Goal: Information Seeking & Learning: Check status

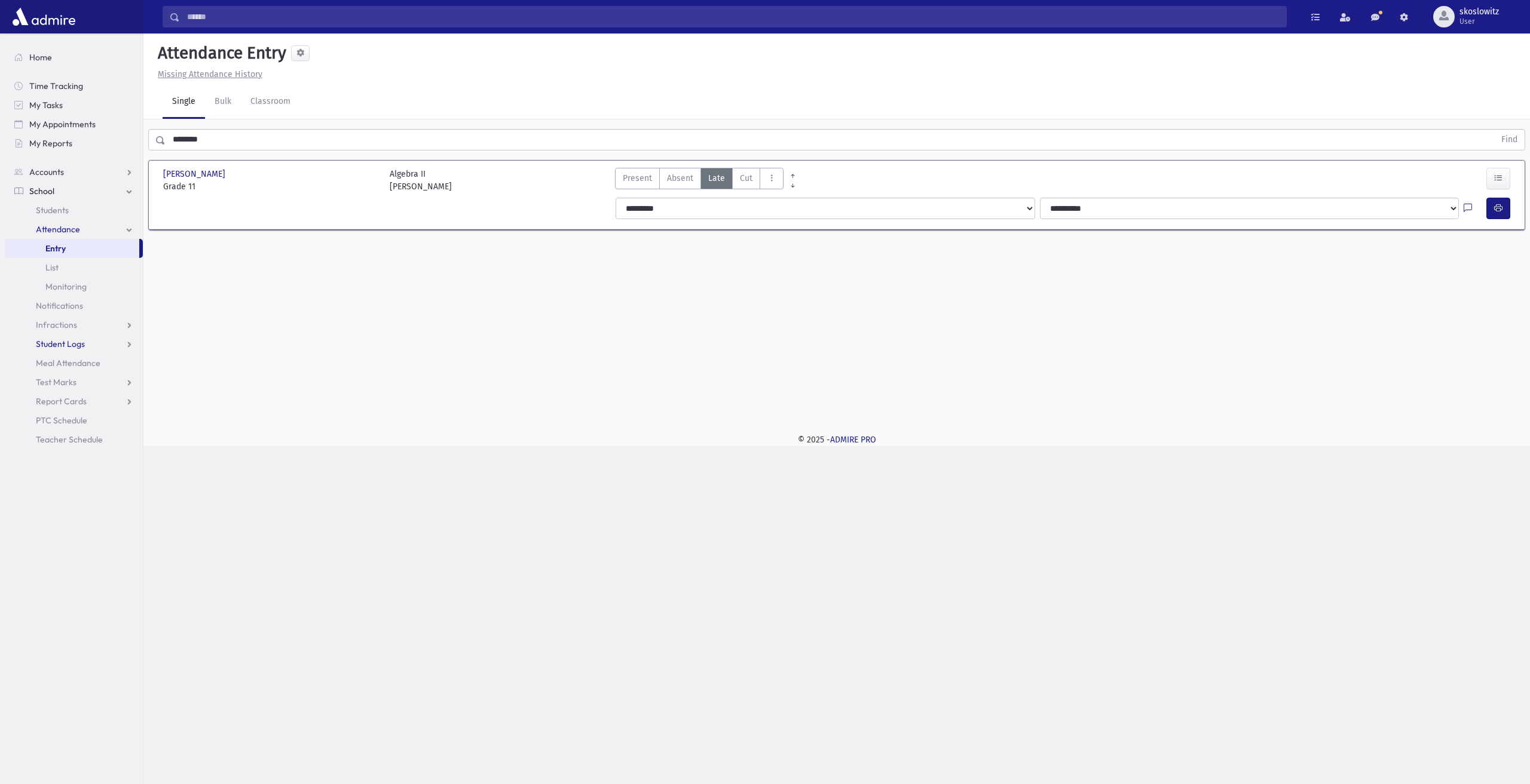
click at [85, 343] on link "Student Logs" at bounding box center [74, 344] width 138 height 19
click at [62, 366] on span "Entry" at bounding box center [55, 362] width 20 height 10
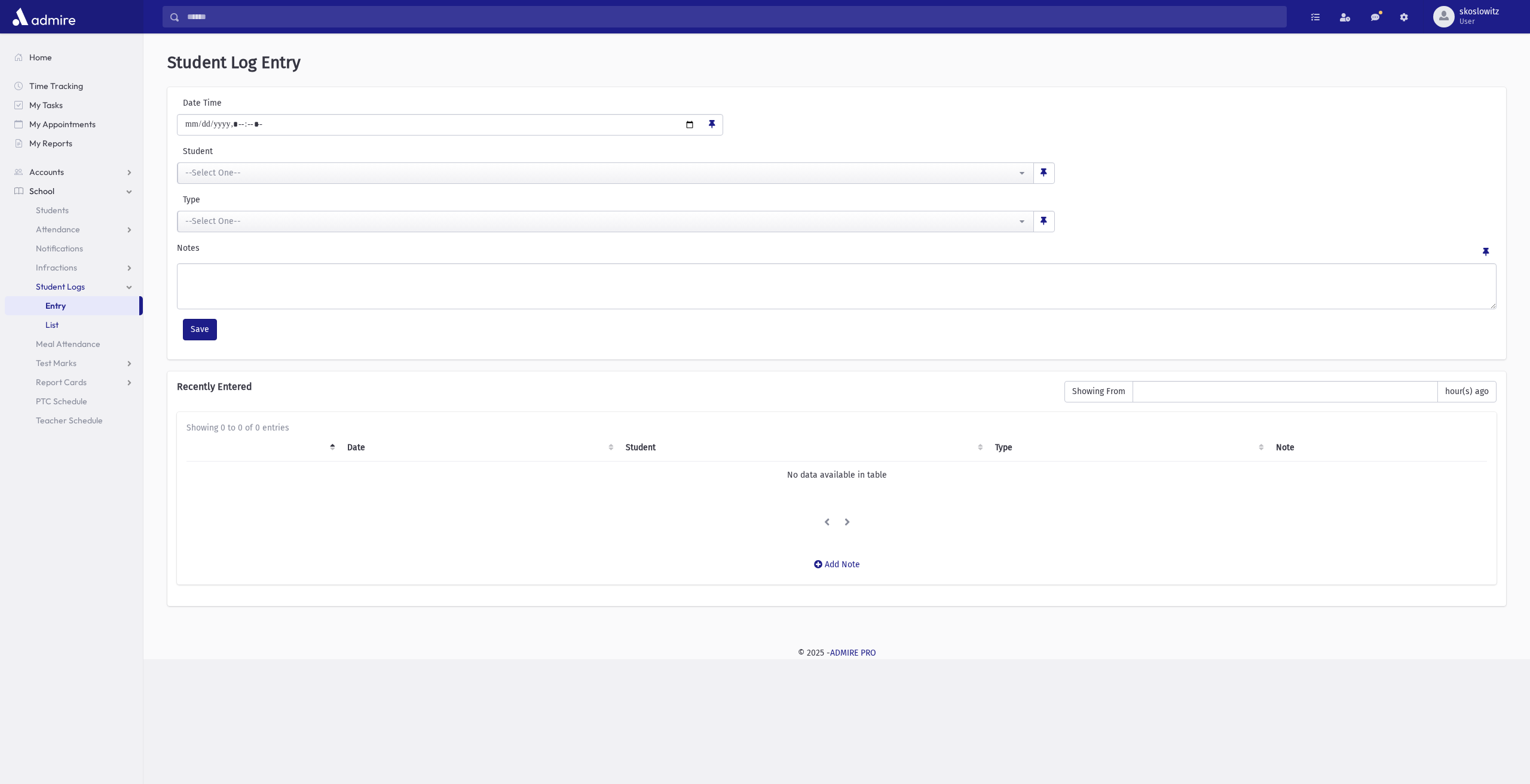
click at [55, 322] on span "List" at bounding box center [52, 325] width 13 height 10
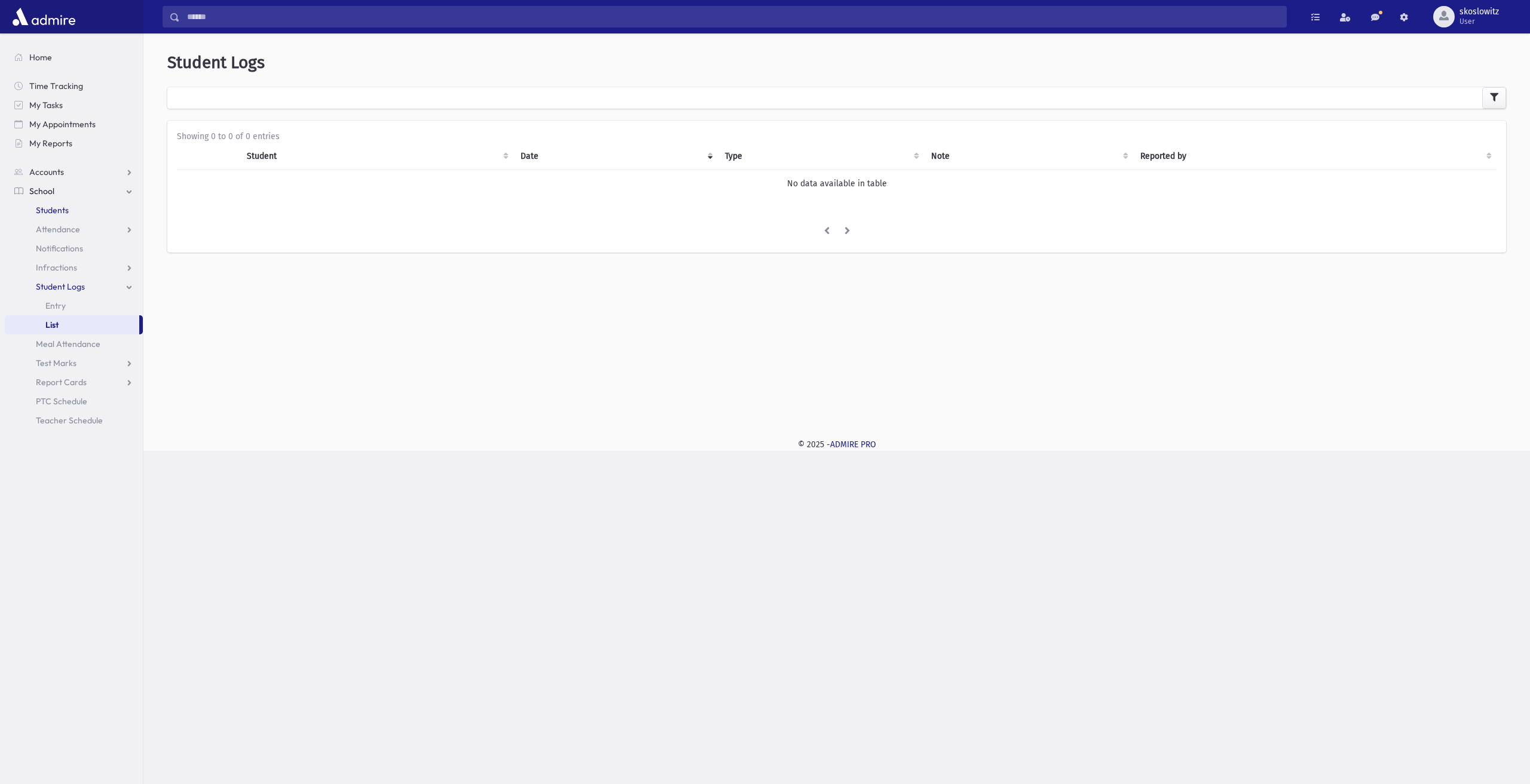
click at [50, 211] on span "Students" at bounding box center [52, 210] width 33 height 10
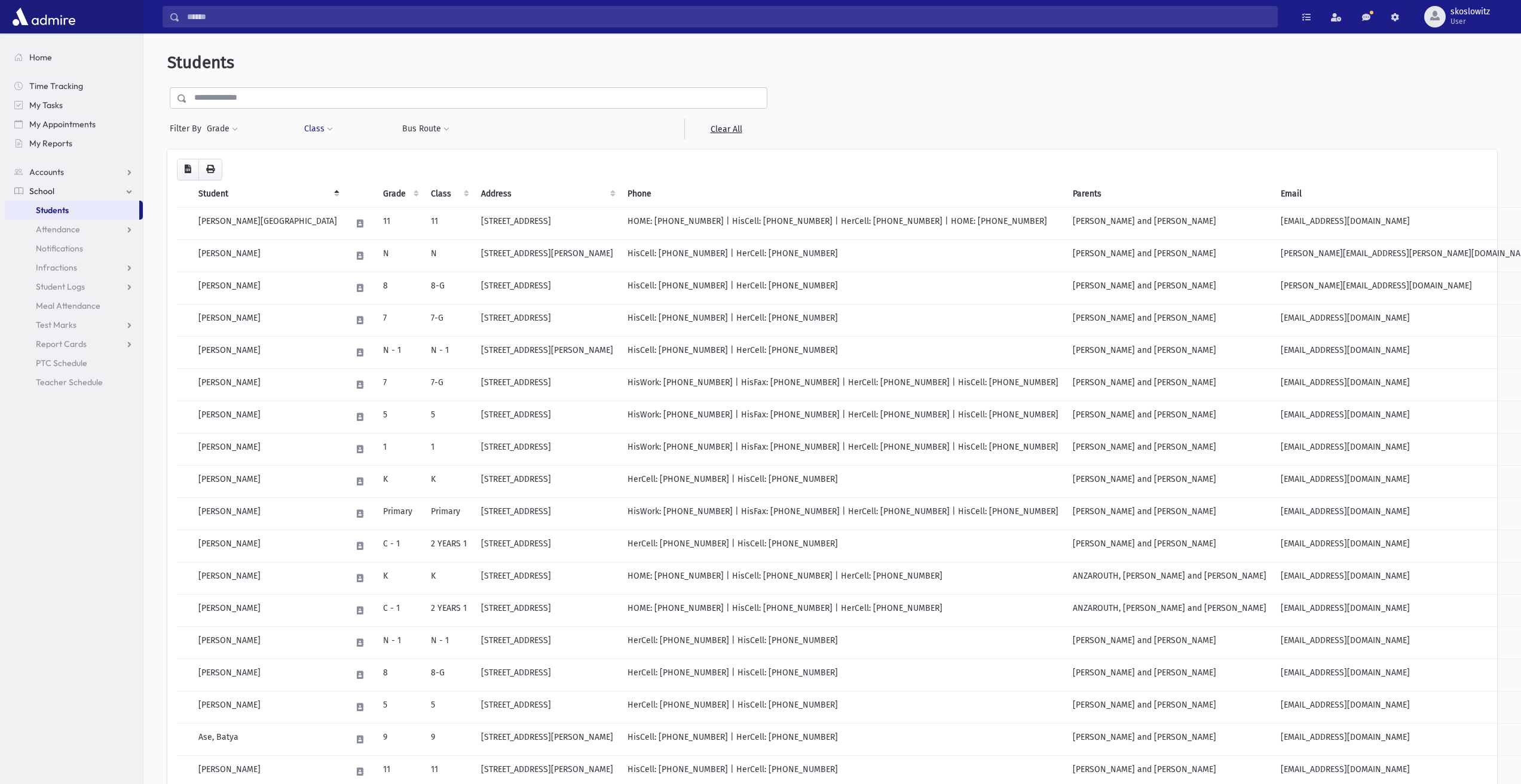
click at [328, 126] on button "Class" at bounding box center [318, 129] width 30 height 22
click at [329, 154] on ul at bounding box center [366, 160] width 114 height 18
type input "*"
select select "*"
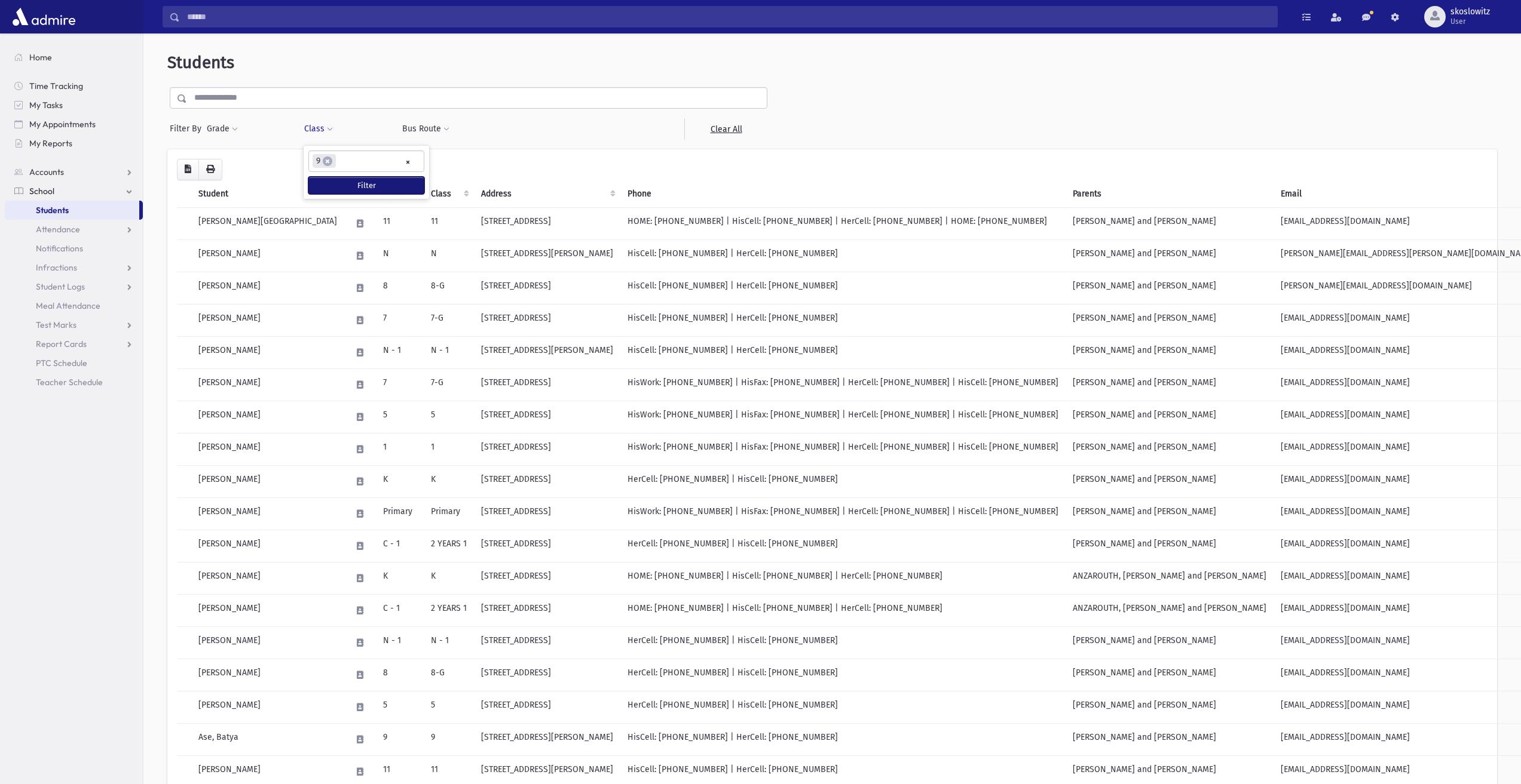
click at [385, 190] on button "Filter" at bounding box center [366, 186] width 116 height 18
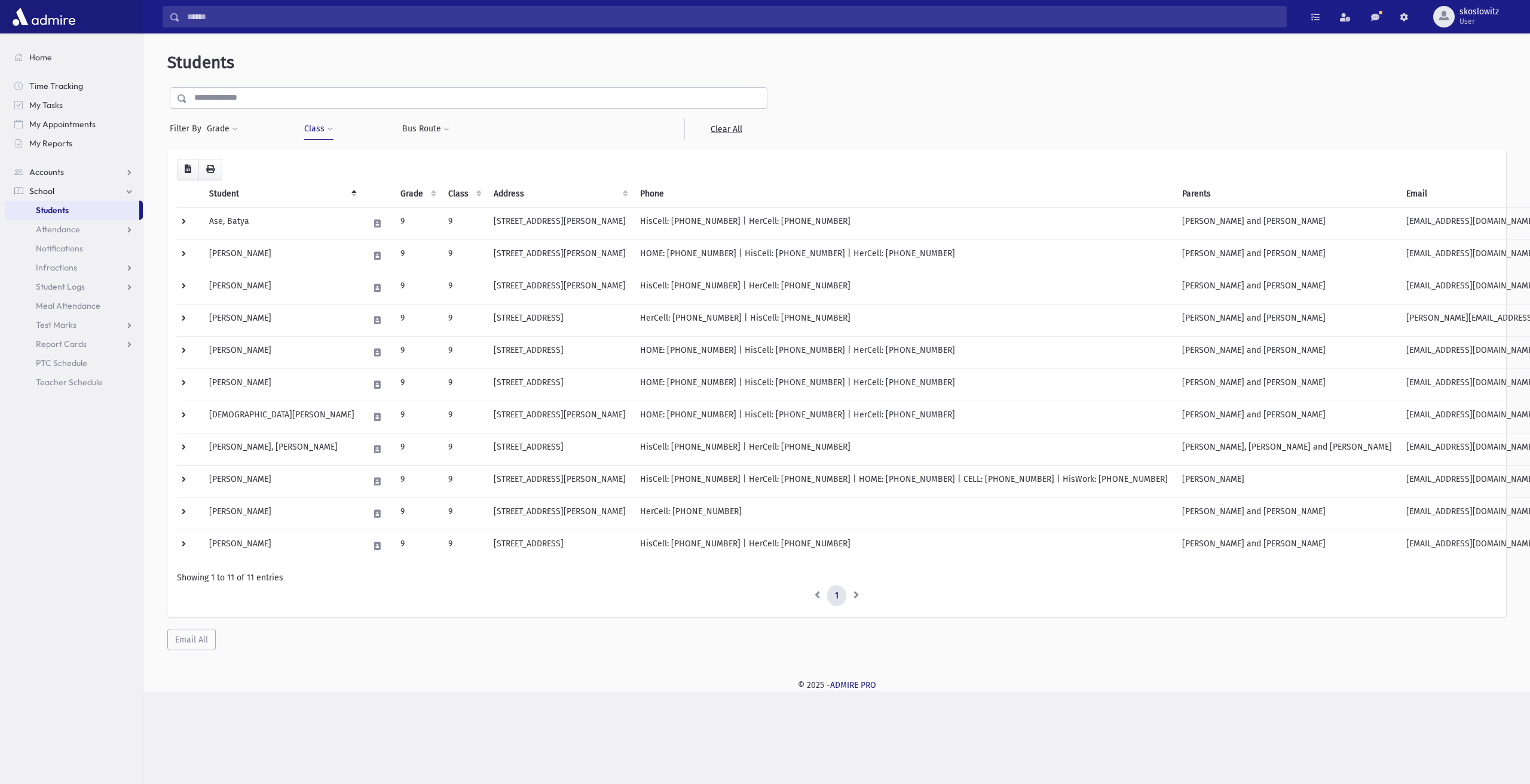
click at [310, 126] on button "Class" at bounding box center [318, 129] width 30 height 22
click at [328, 157] on span "×" at bounding box center [327, 162] width 10 height 10
click at [313, 135] on button "Class" at bounding box center [318, 129] width 30 height 22
click at [355, 166] on ul "× × 9" at bounding box center [366, 161] width 114 height 20
type input "**"
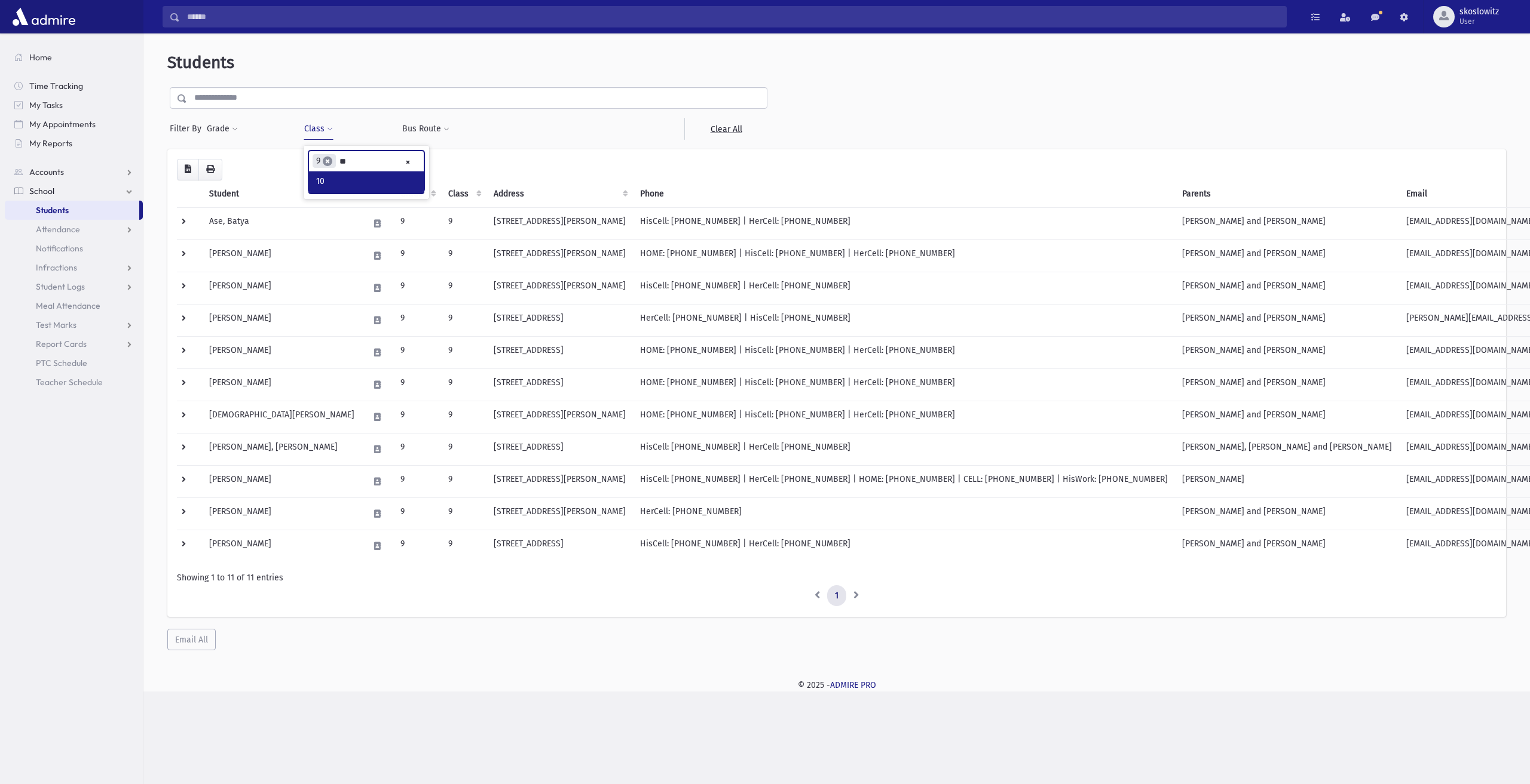
click at [326, 158] on span "×" at bounding box center [327, 162] width 10 height 10
click at [321, 134] on button "Class" at bounding box center [318, 129] width 30 height 22
click at [331, 160] on span "×" at bounding box center [327, 162] width 10 height 10
click at [95, 215] on link "Students" at bounding box center [72, 210] width 134 height 19
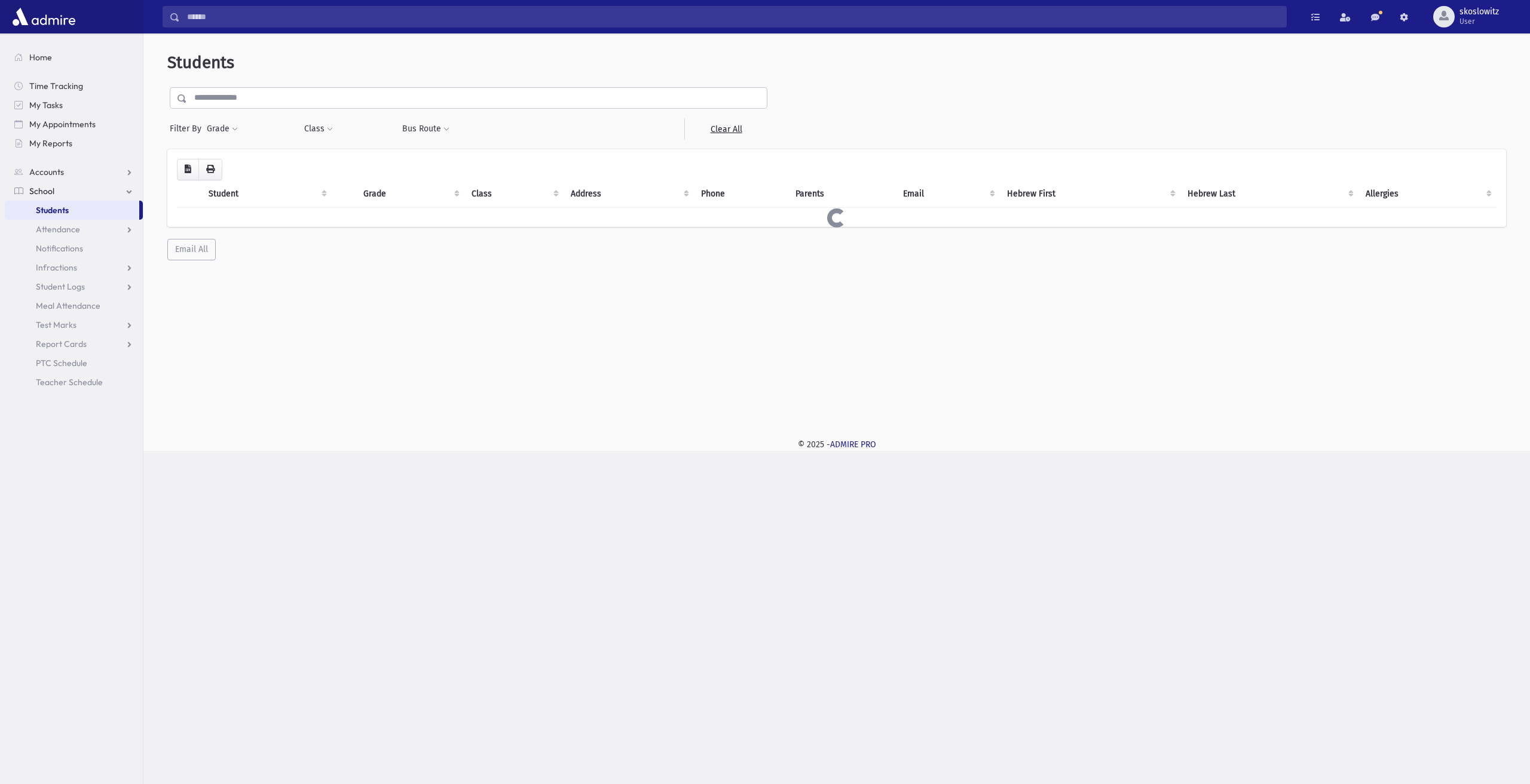
select select
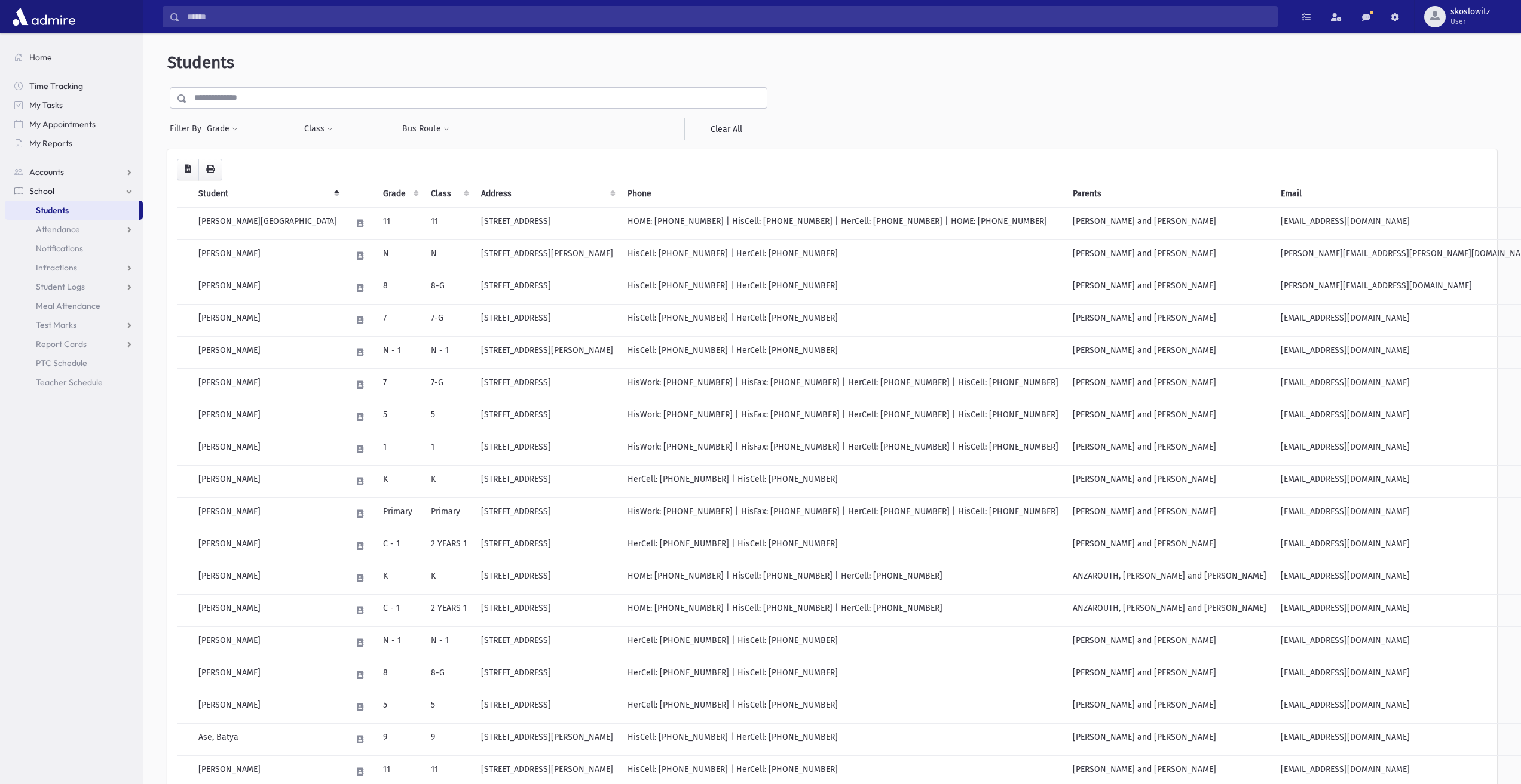
click at [324, 142] on div "Students Filter By Grade ***** ***** ***** ** * * * ******* * * * * * * * * * *…" at bounding box center [831, 578] width 1367 height 1078
click at [331, 129] on span at bounding box center [329, 130] width 6 height 7
click at [331, 161] on ul at bounding box center [366, 160] width 114 height 18
type input "**"
select select "*"
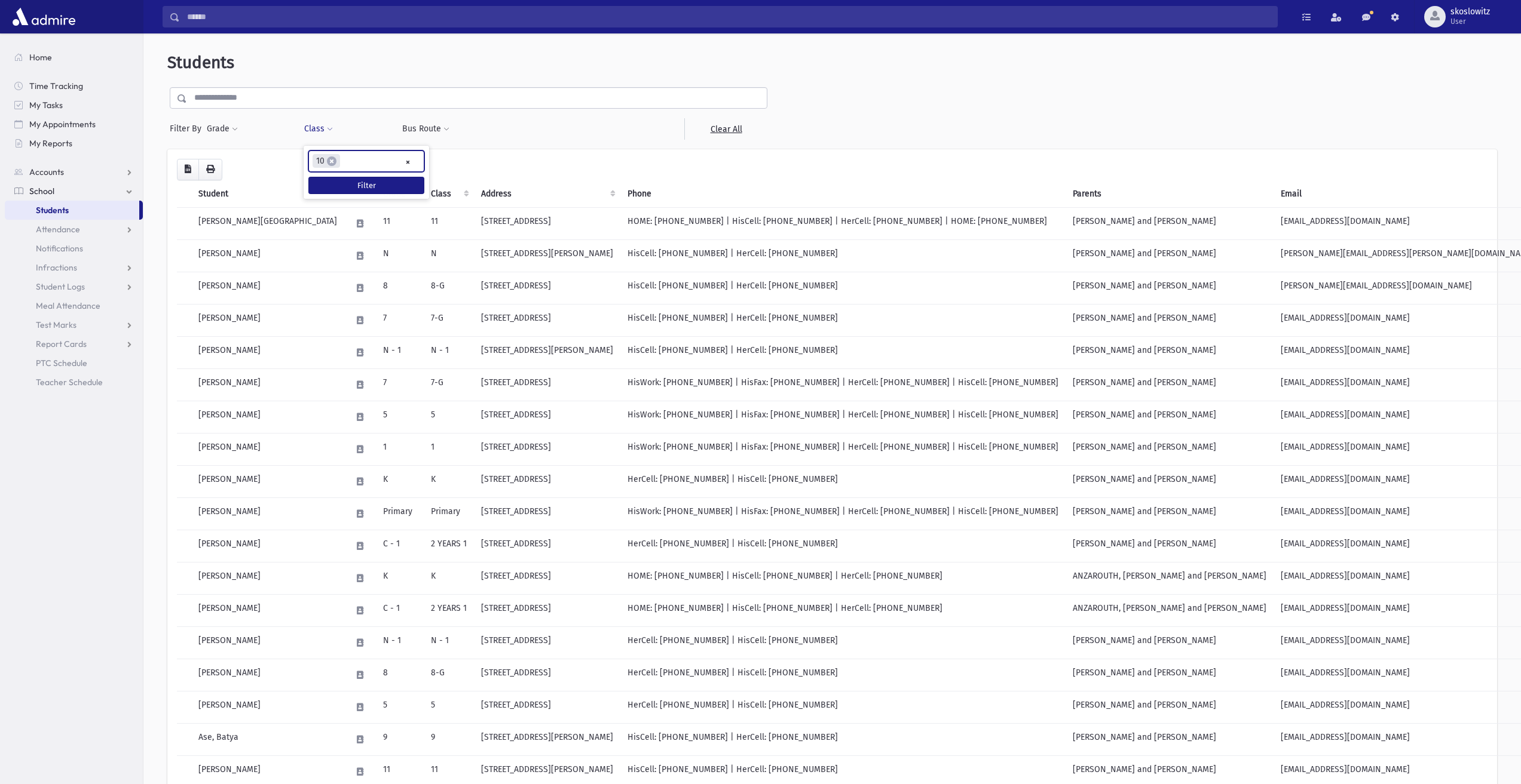
scroll to position [387, 0]
click at [346, 182] on button "Filter" at bounding box center [366, 186] width 116 height 18
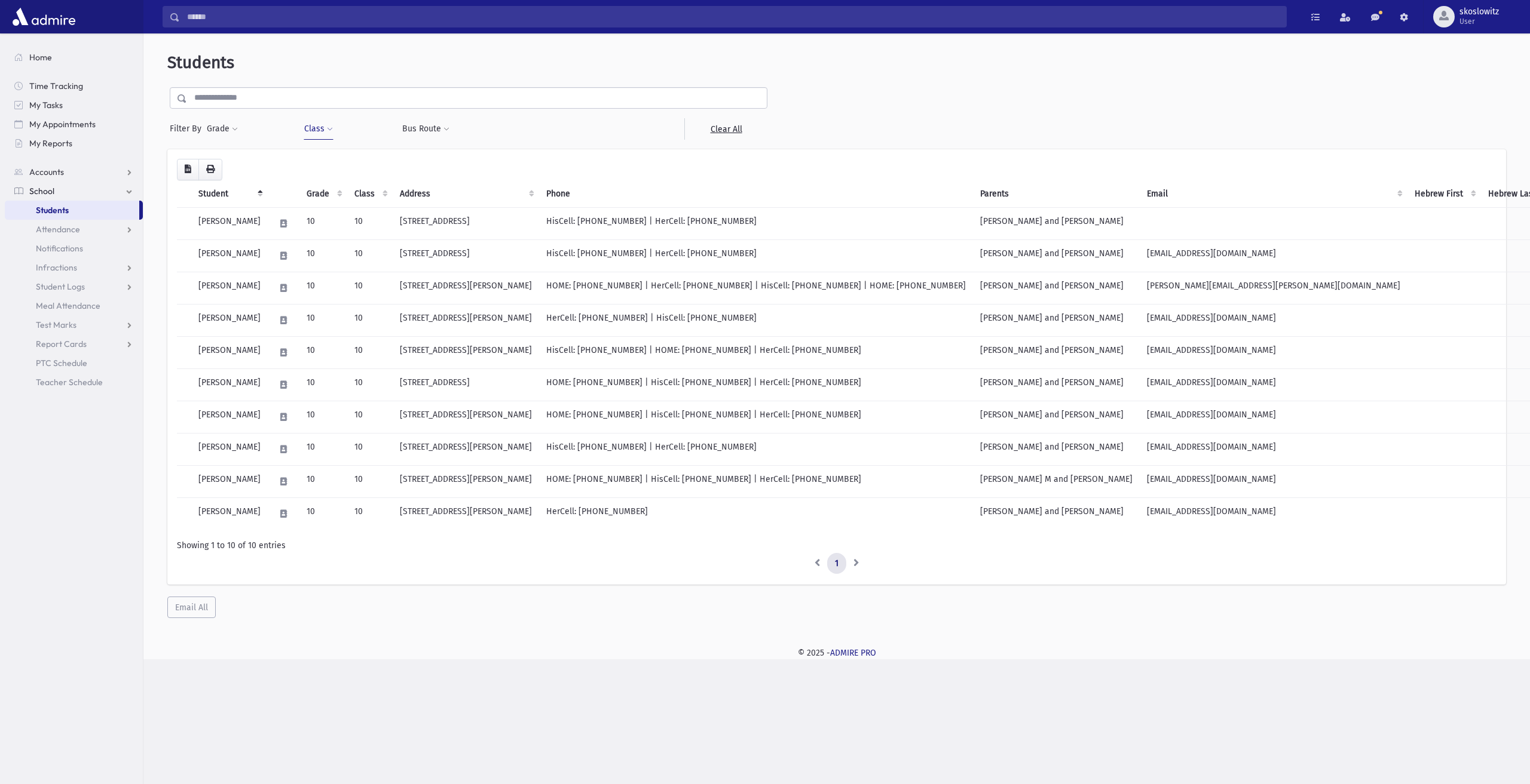
click at [517, 101] on input "text" at bounding box center [477, 98] width 579 height 22
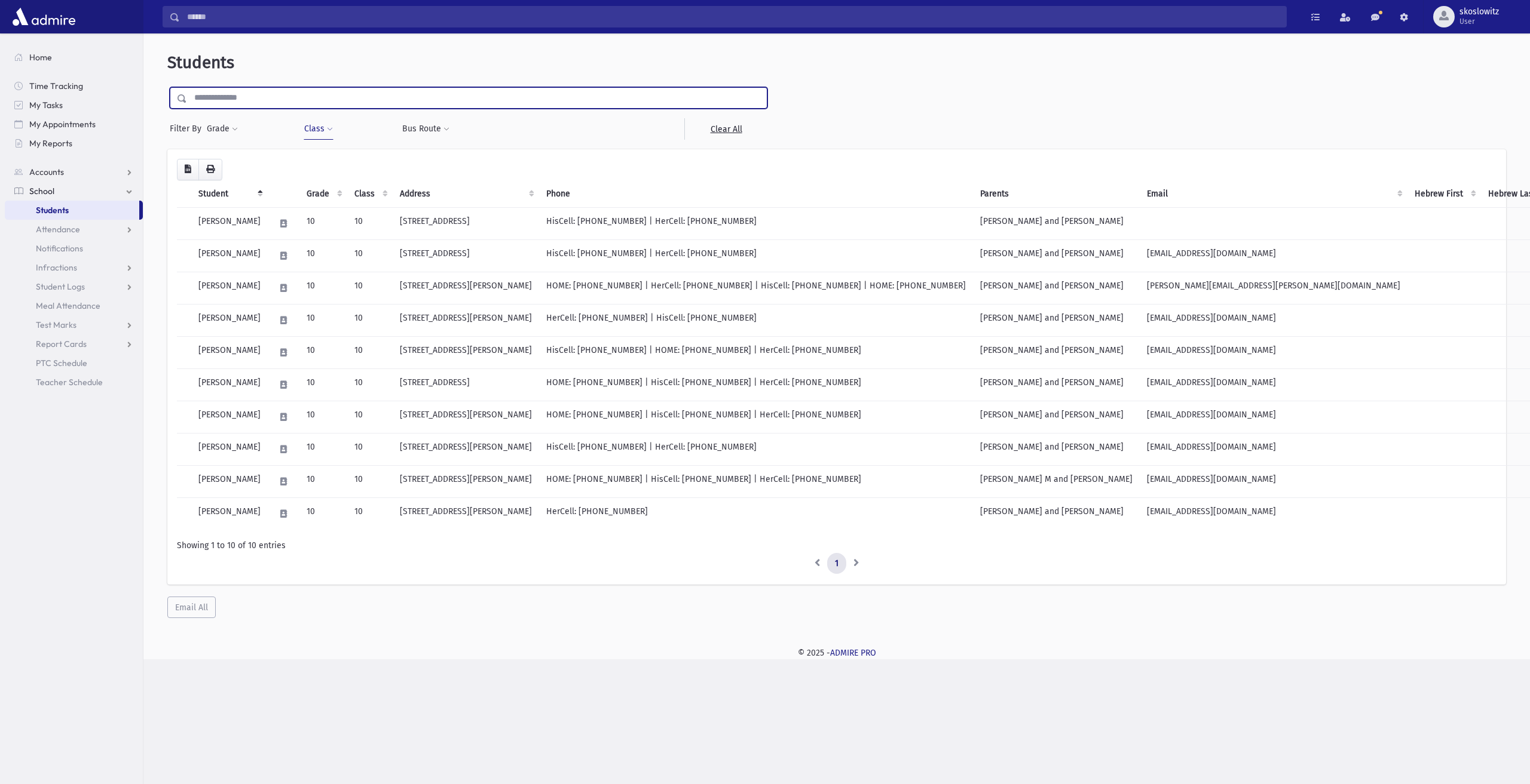
click at [96, 211] on link "Students" at bounding box center [72, 210] width 134 height 19
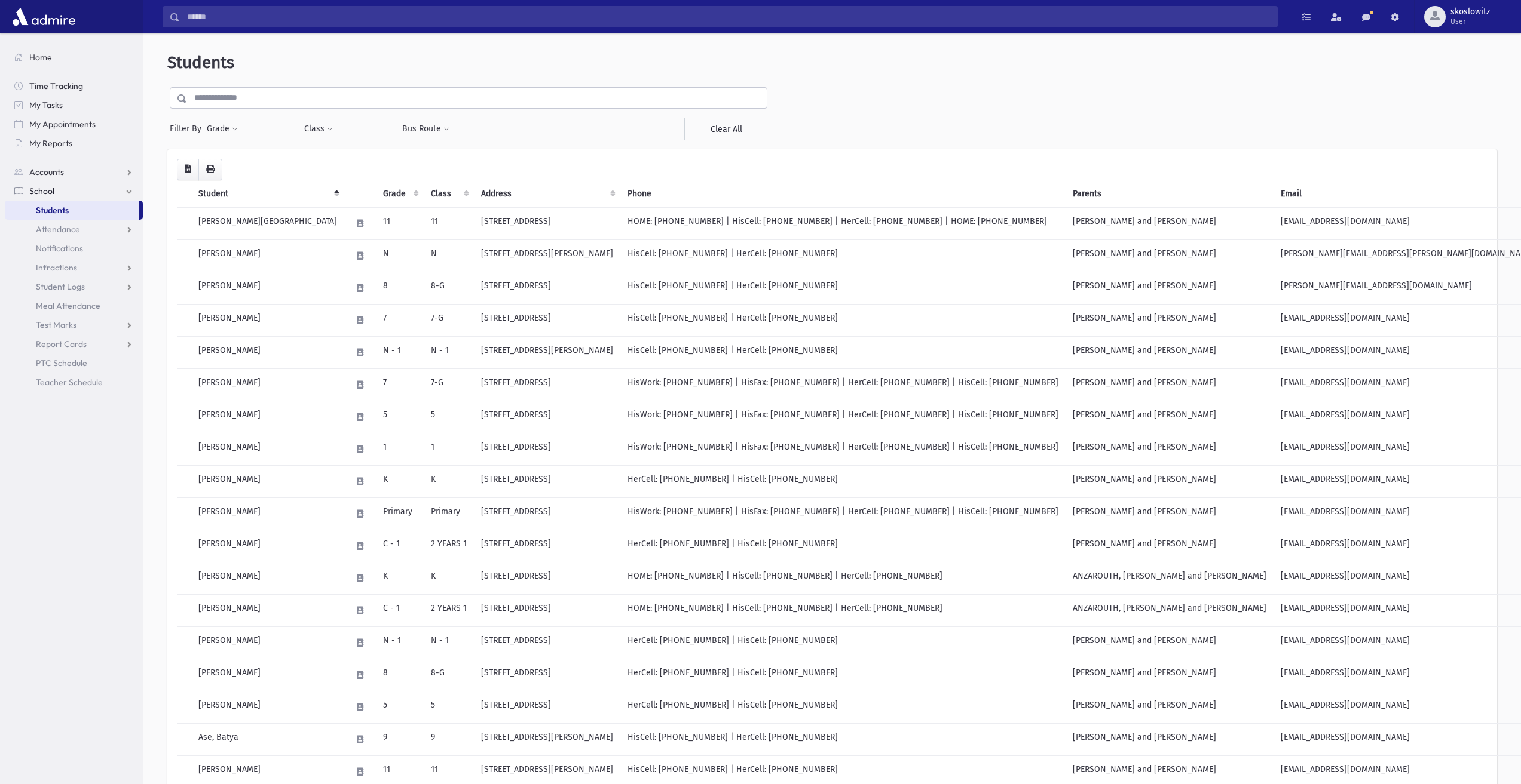
click at [236, 104] on input "text" at bounding box center [477, 98] width 579 height 22
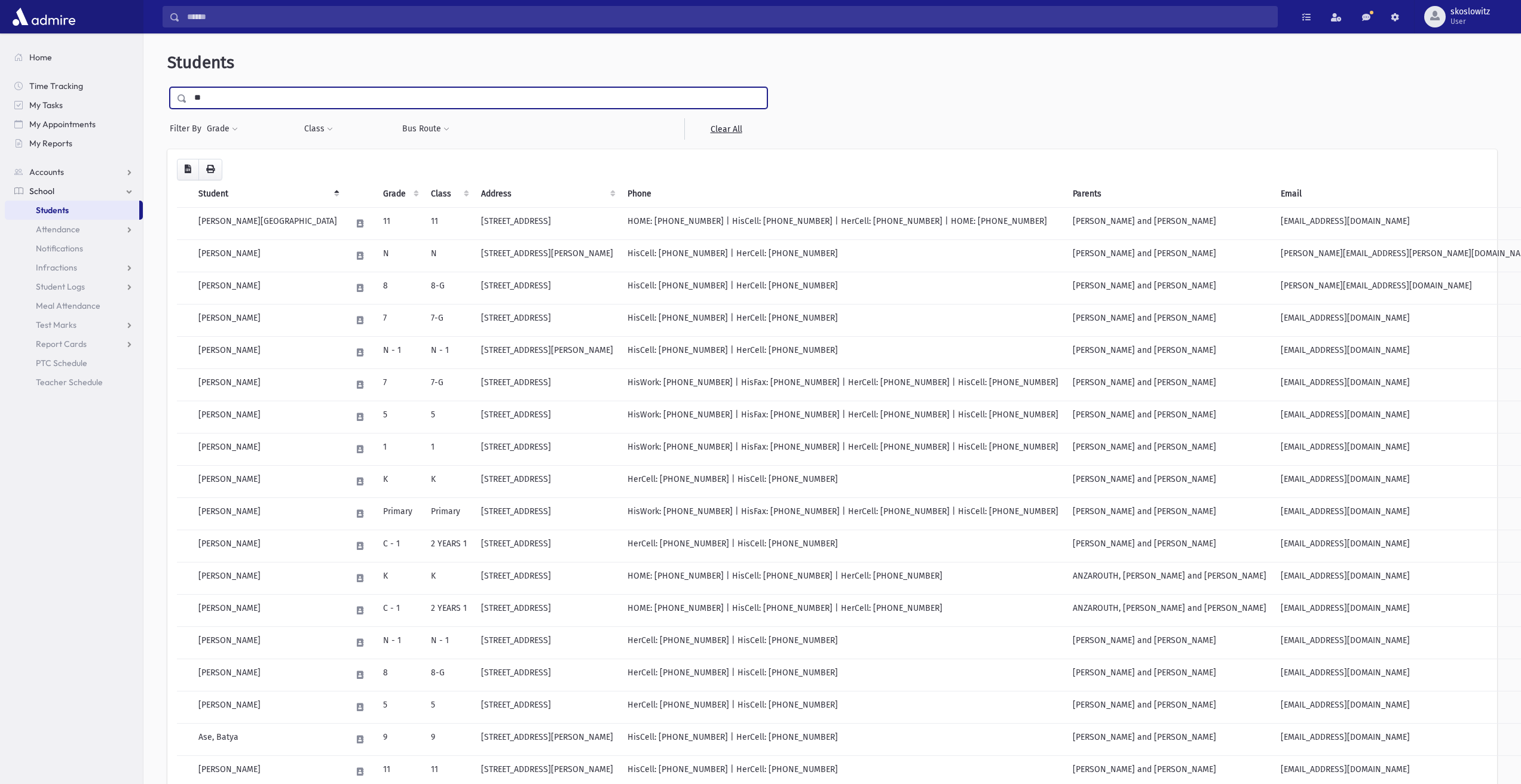
type input "**"
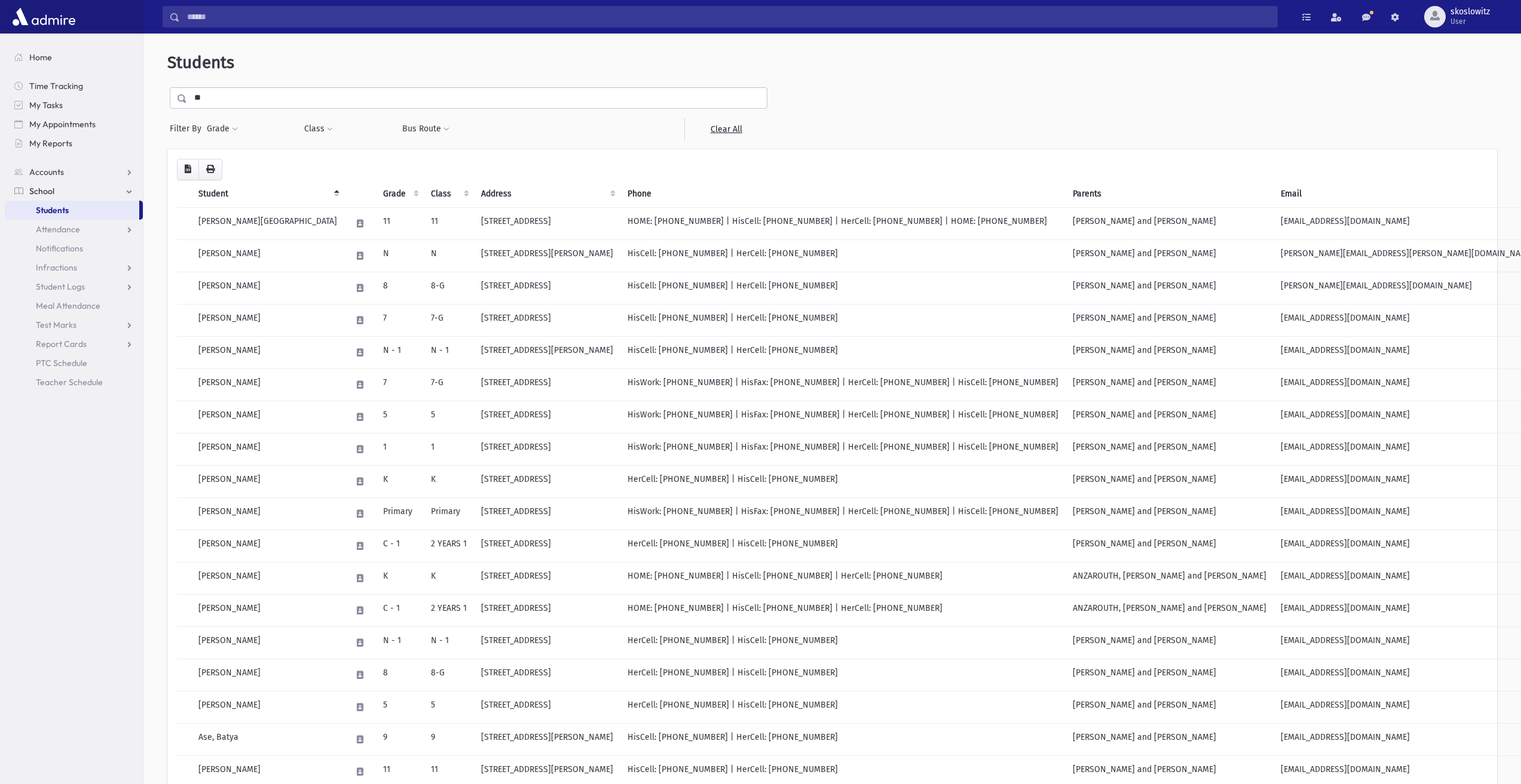
click at [275, 126] on div "Grade ***** ***** ***** ** * * * ******* * * * * * * * * * ** ** ** Filter" at bounding box center [249, 129] width 86 height 22
click at [313, 125] on button "Class" at bounding box center [318, 129] width 30 height 22
click at [315, 150] on div "**********" at bounding box center [366, 172] width 126 height 53
click at [320, 159] on input "search" at bounding box center [319, 162] width 6 height 13
type input "**"
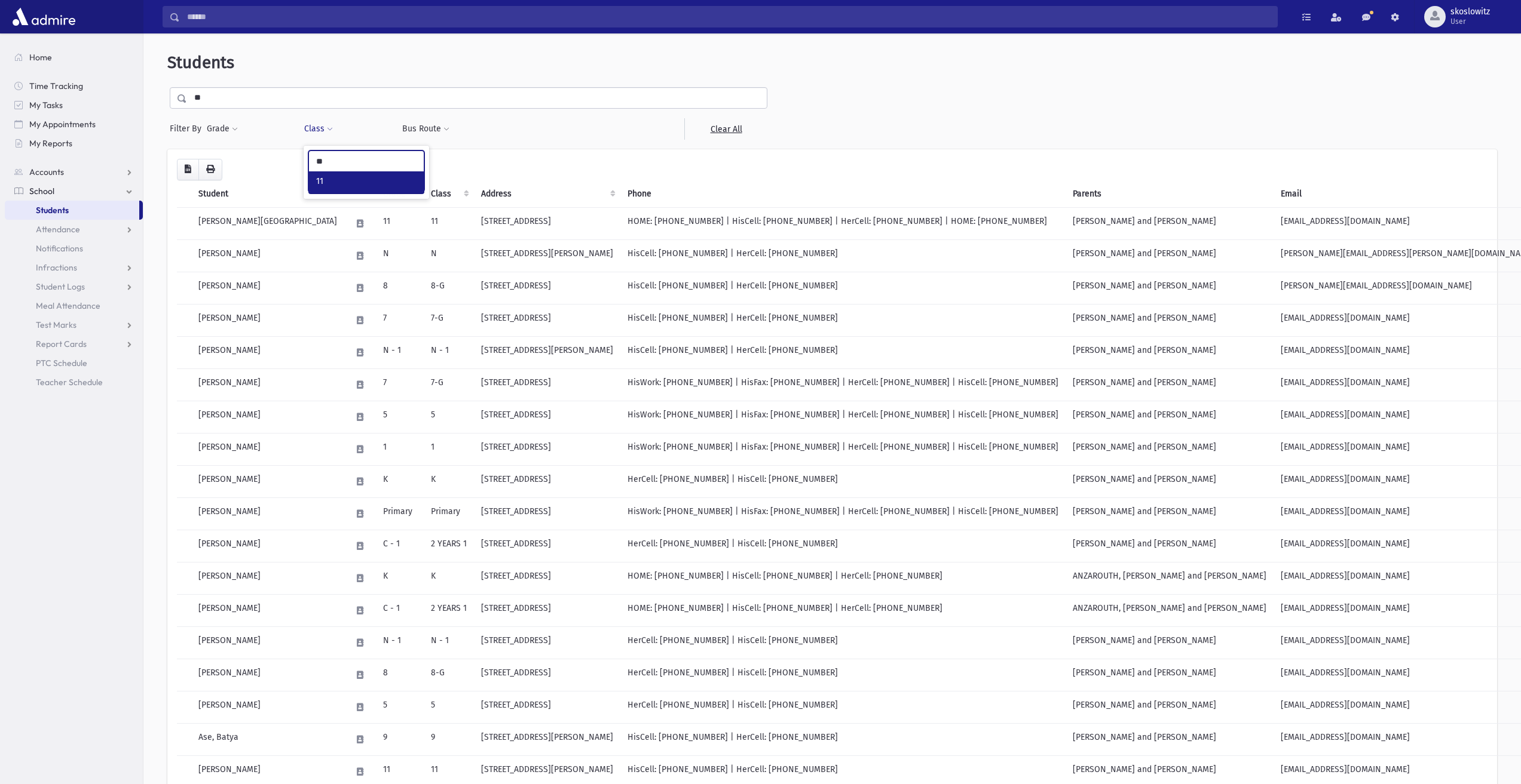
select select "*"
click at [333, 183] on button "Filter" at bounding box center [366, 186] width 116 height 18
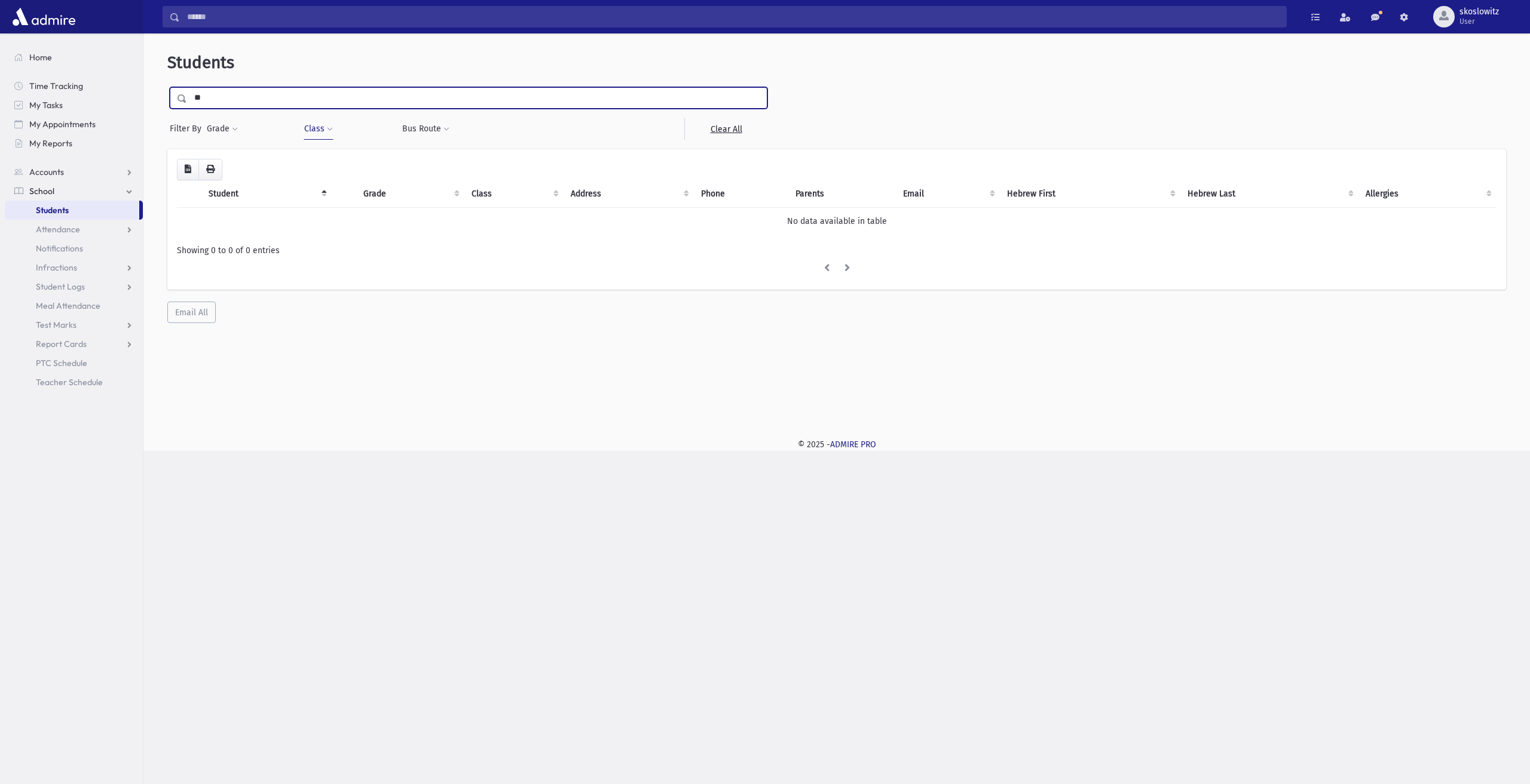
drag, startPoint x: 252, startPoint y: 100, endPoint x: 190, endPoint y: 104, distance: 62.1
click at [190, 104] on input "**" at bounding box center [477, 98] width 579 height 22
click at [307, 131] on button "Class" at bounding box center [318, 129] width 30 height 22
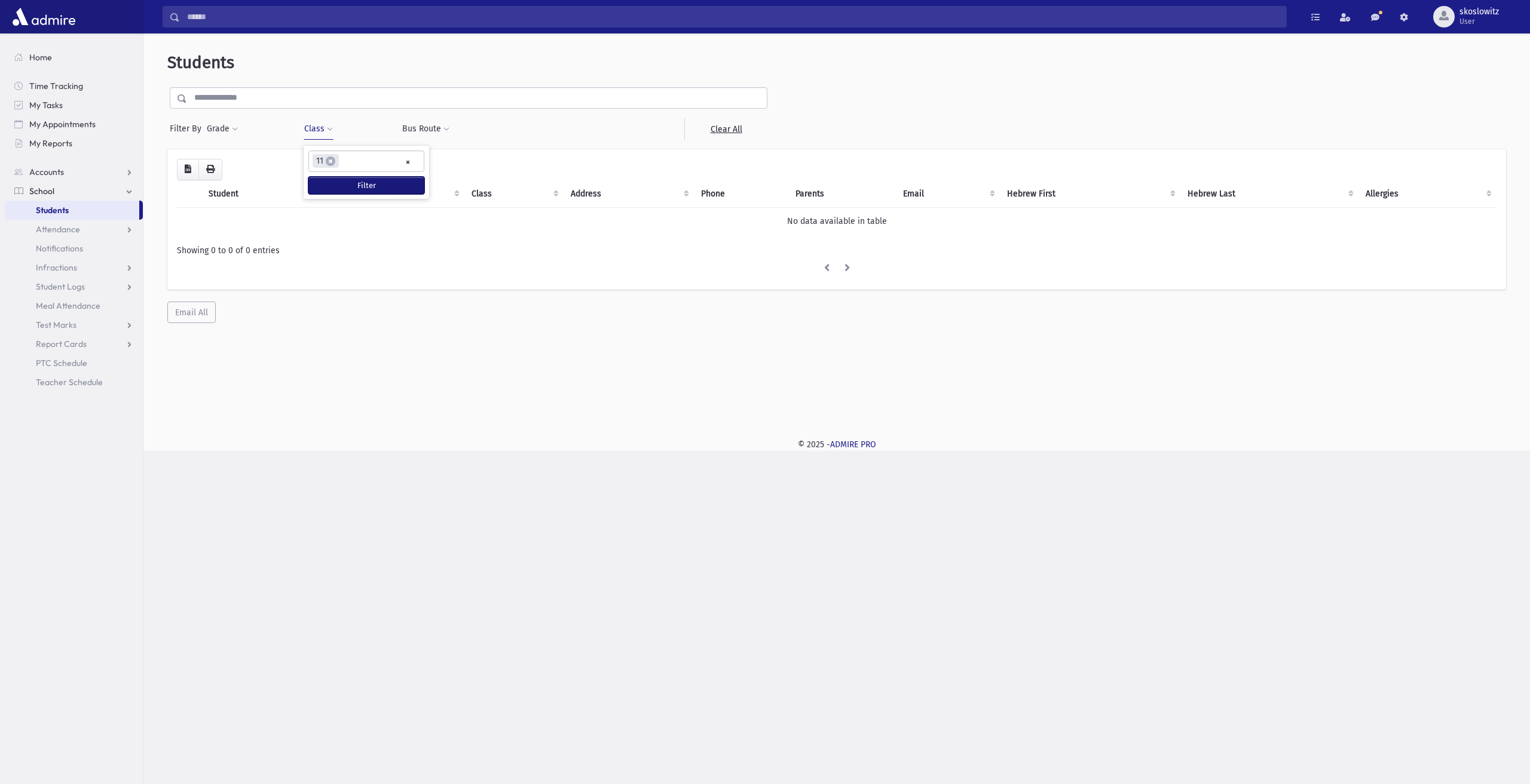
click at [360, 187] on button "Filter" at bounding box center [366, 186] width 116 height 18
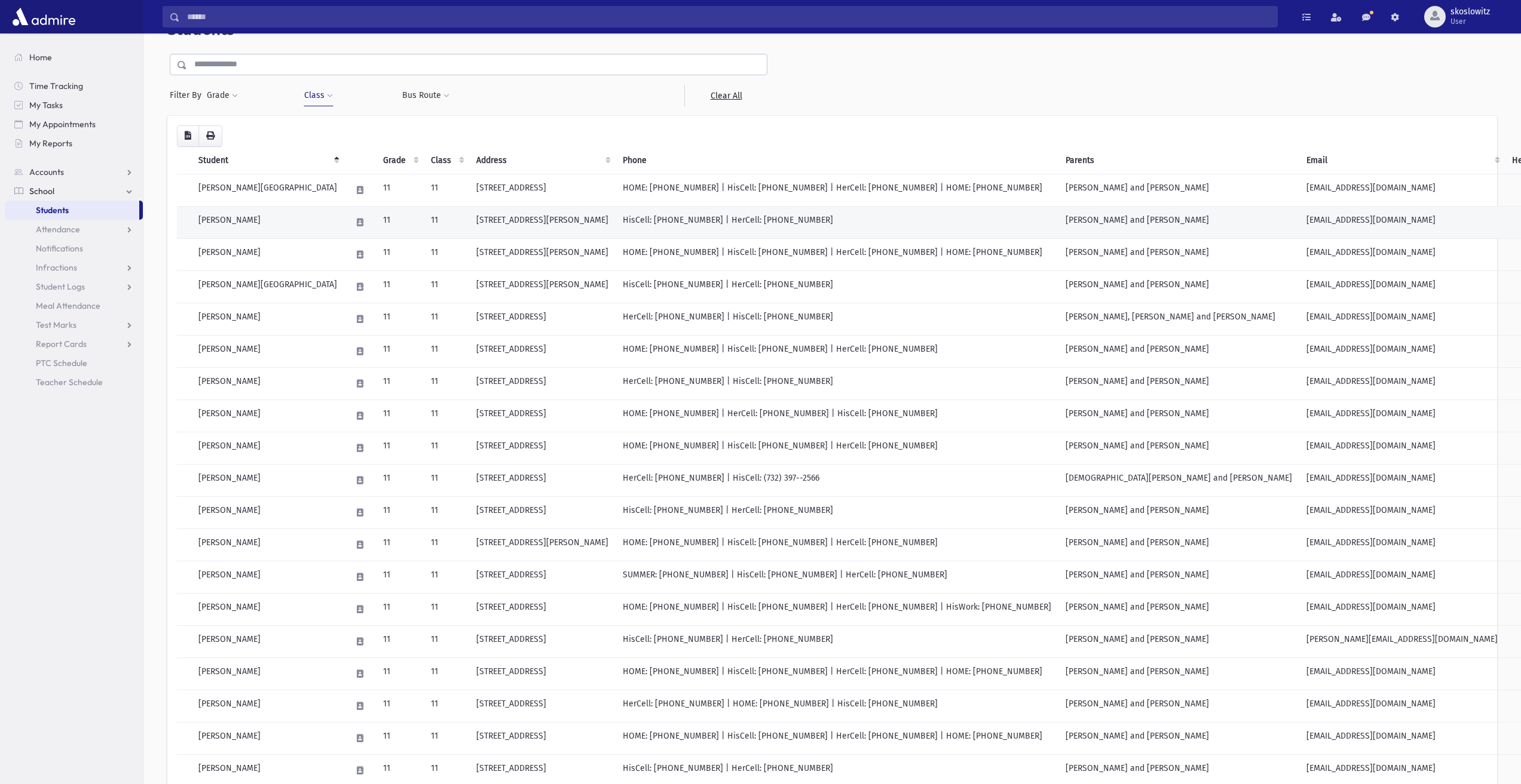
scroll to position [119, 0]
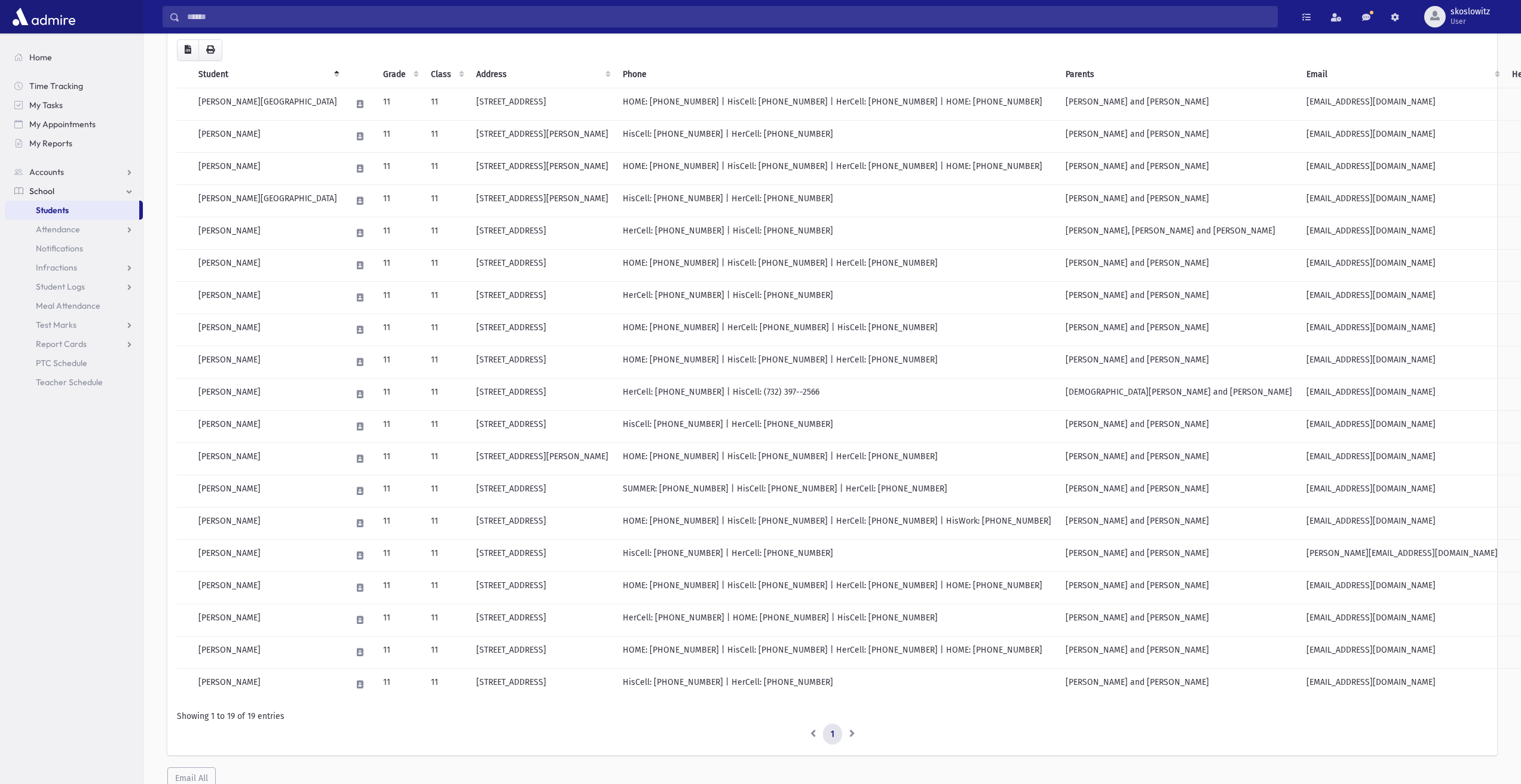
click at [95, 211] on link "Students" at bounding box center [72, 210] width 134 height 19
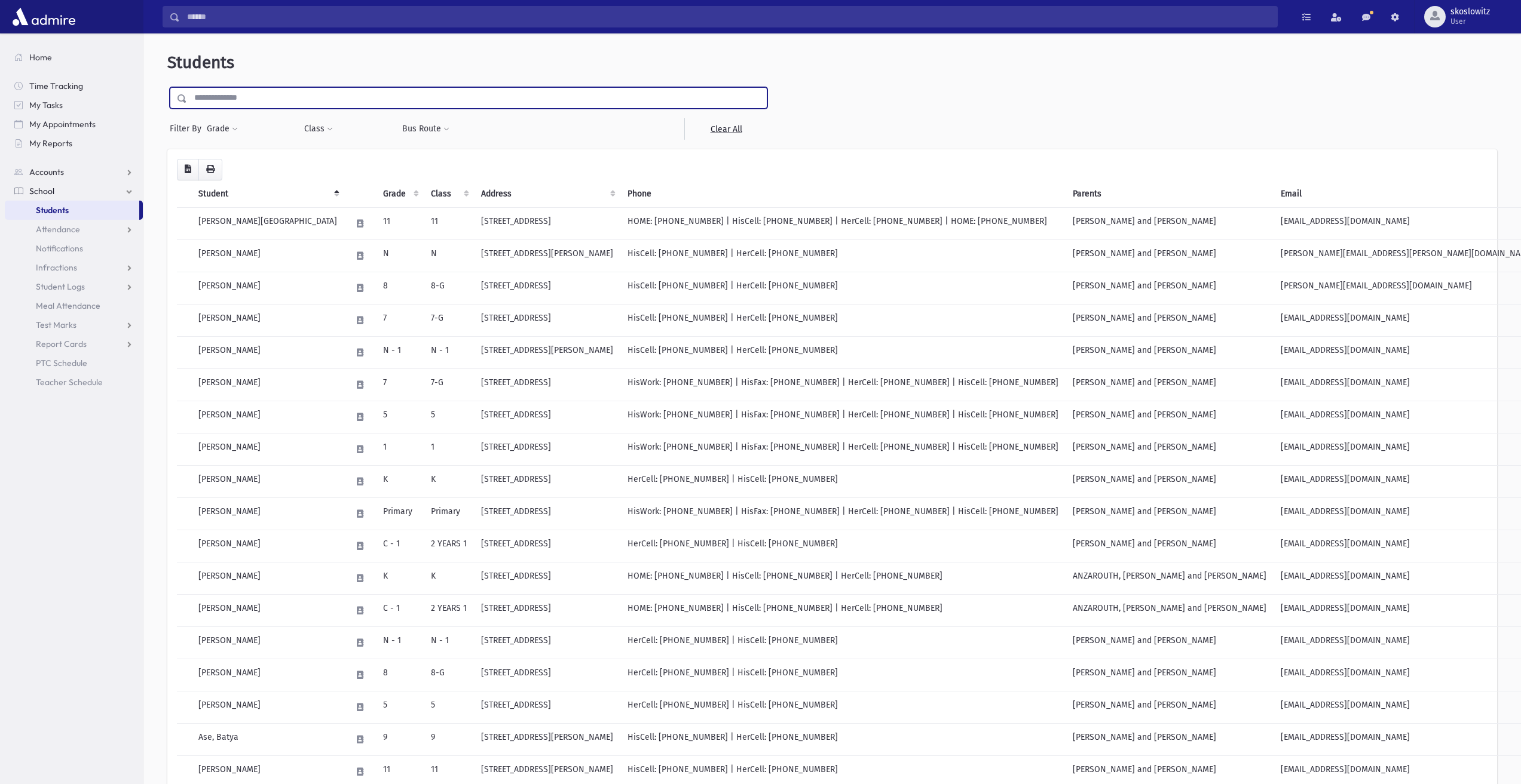
click at [275, 102] on input "text" at bounding box center [477, 98] width 579 height 22
drag, startPoint x: 304, startPoint y: 107, endPoint x: 197, endPoint y: 86, distance: 109.0
click at [197, 86] on div "Students ** Filter By Grade ***** ***** ***** ** * * * ******* * * * * * * * * …" at bounding box center [831, 578] width 1367 height 1078
type input "*"
drag, startPoint x: 264, startPoint y: 126, endPoint x: 270, endPoint y: 126, distance: 6.0
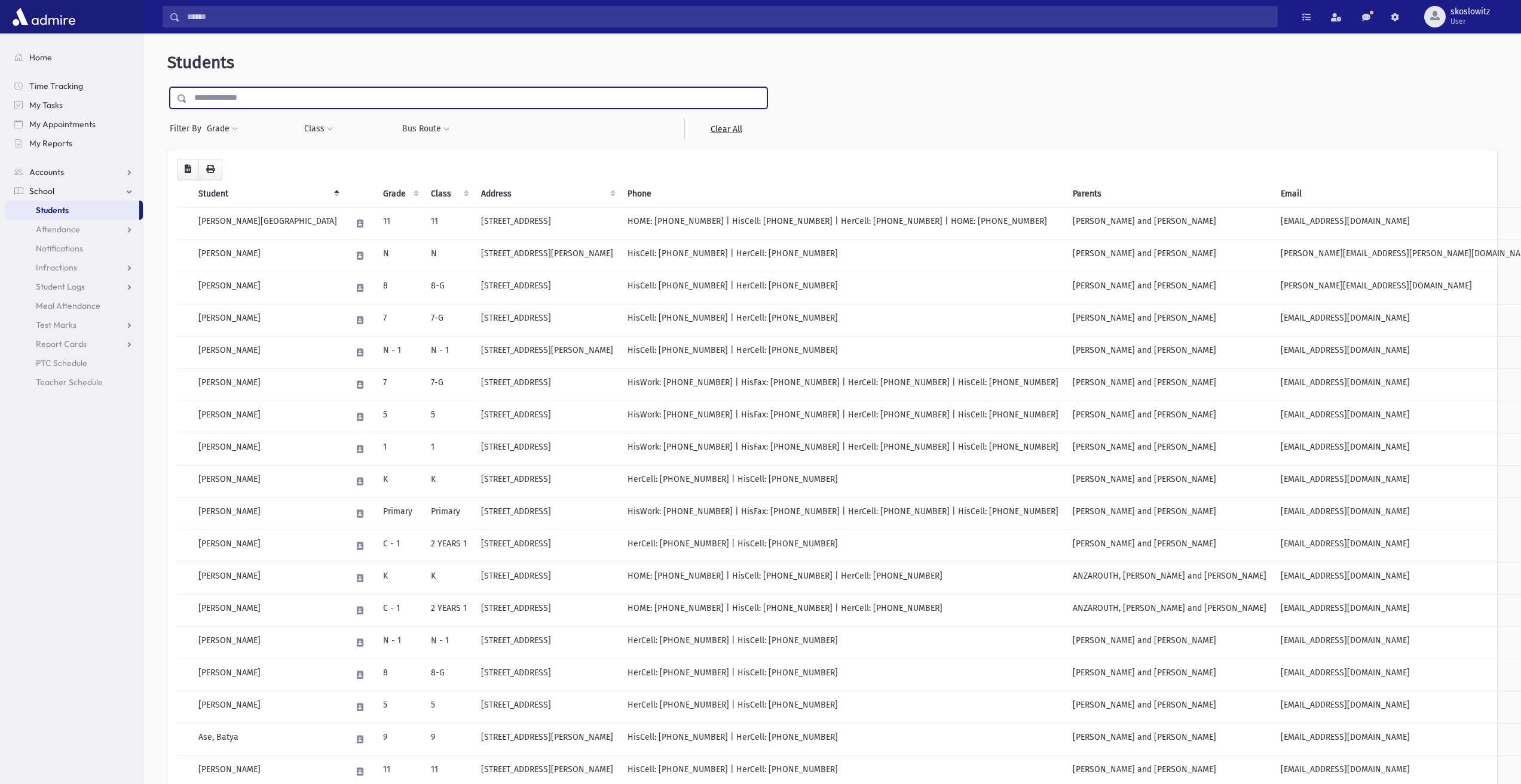
click at [266, 126] on div "Grade ***** ***** ***** ** * * * ******* * * * * * * * * * ** ** ** Filter" at bounding box center [249, 129] width 86 height 22
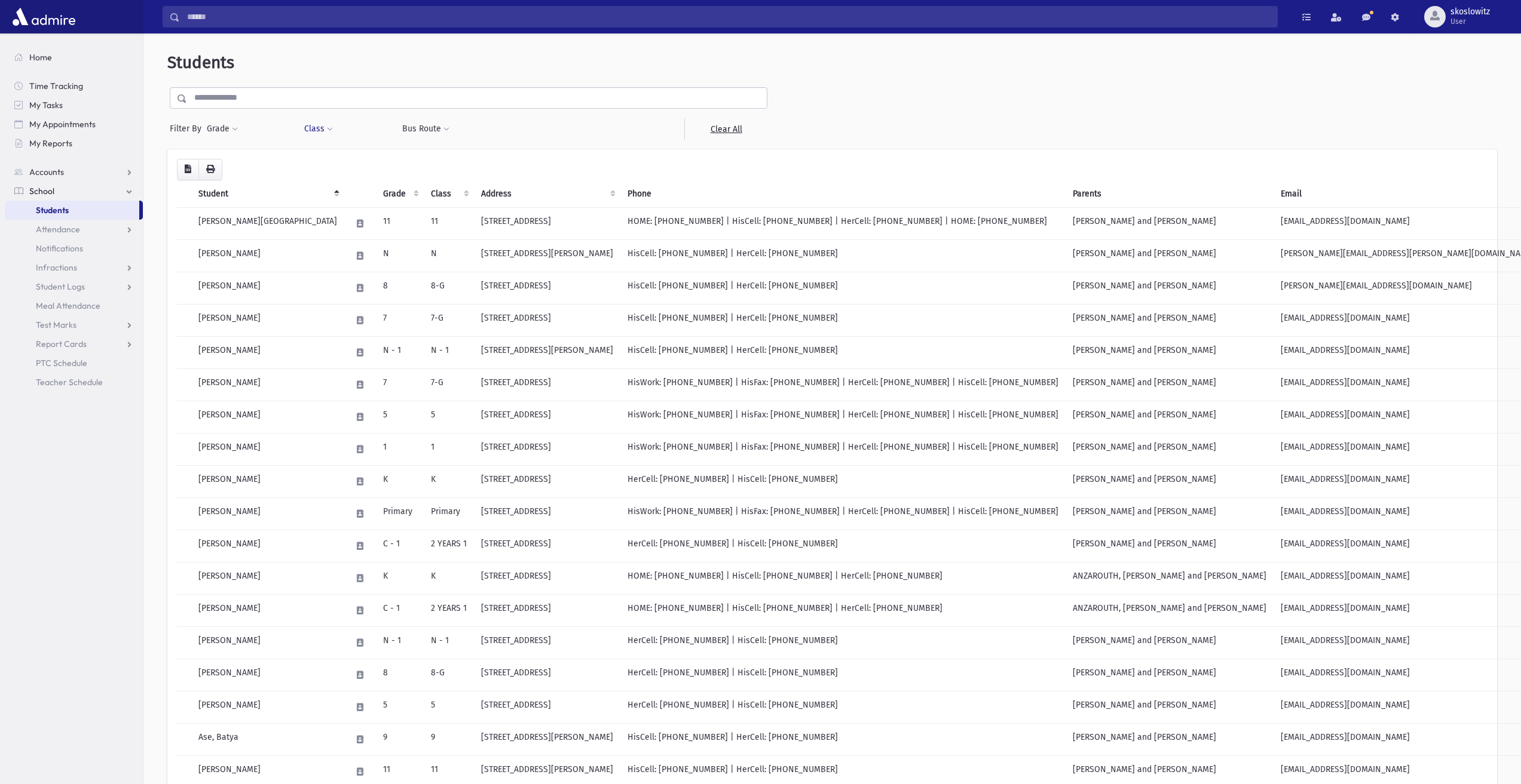
click at [324, 131] on button "Class" at bounding box center [318, 129] width 30 height 22
click at [329, 157] on ul at bounding box center [366, 160] width 114 height 18
type input "**"
select select "*"
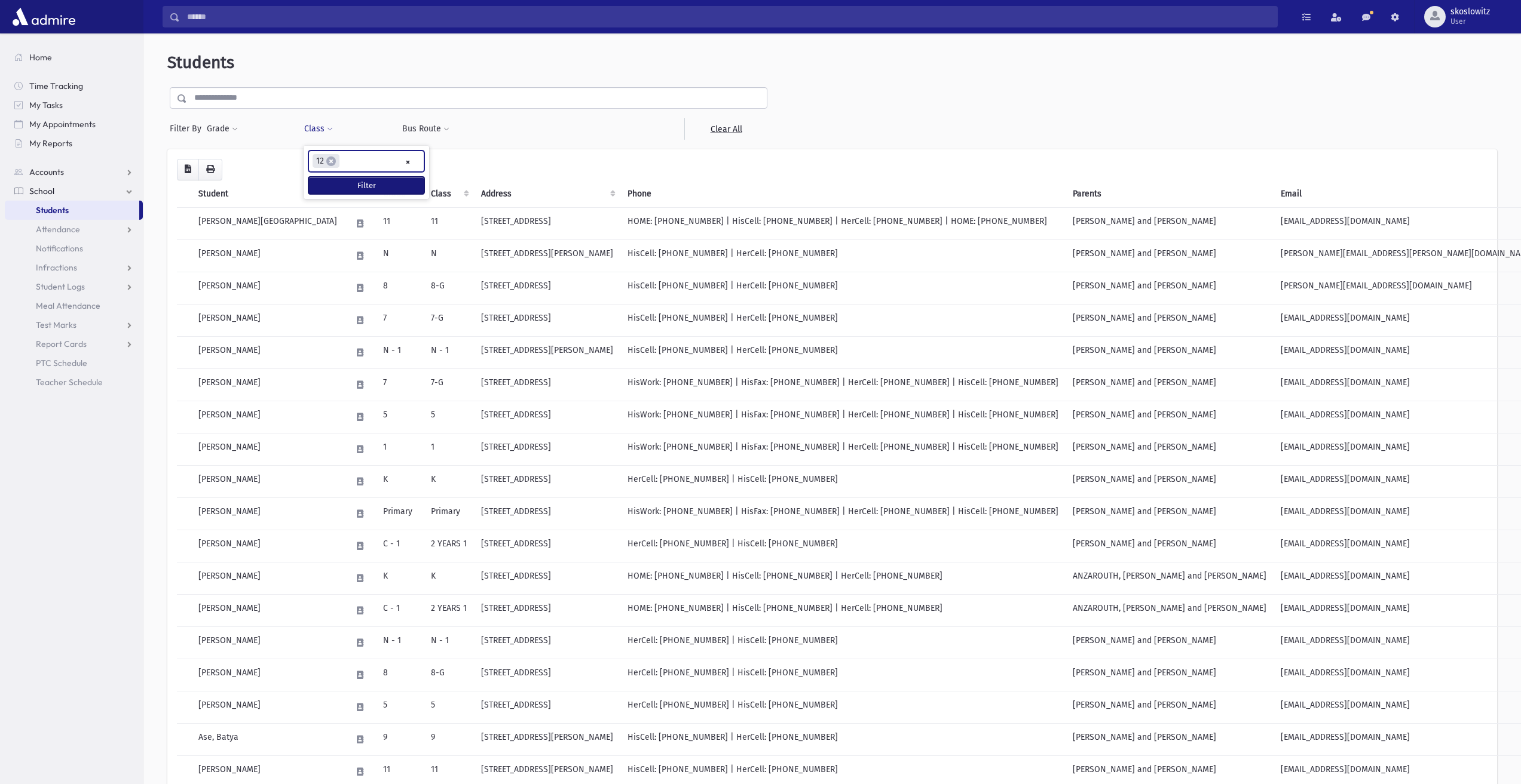
click at [346, 183] on button "Filter" at bounding box center [366, 186] width 116 height 18
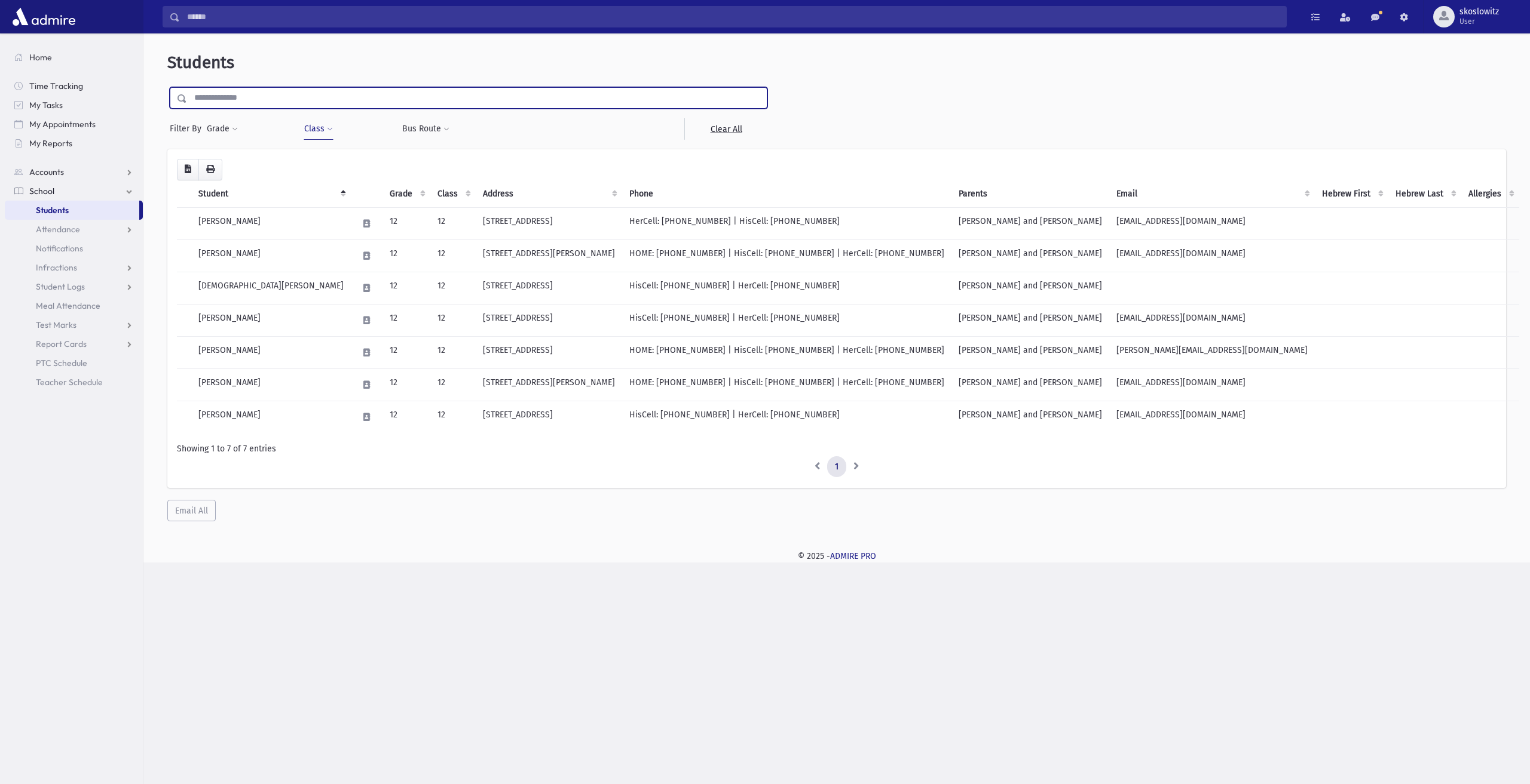
click at [266, 105] on input "text" at bounding box center [477, 98] width 579 height 22
drag, startPoint x: 406, startPoint y: 139, endPoint x: 387, endPoint y: 136, distance: 19.2
click at [406, 139] on button "Bus Route" at bounding box center [426, 129] width 48 height 22
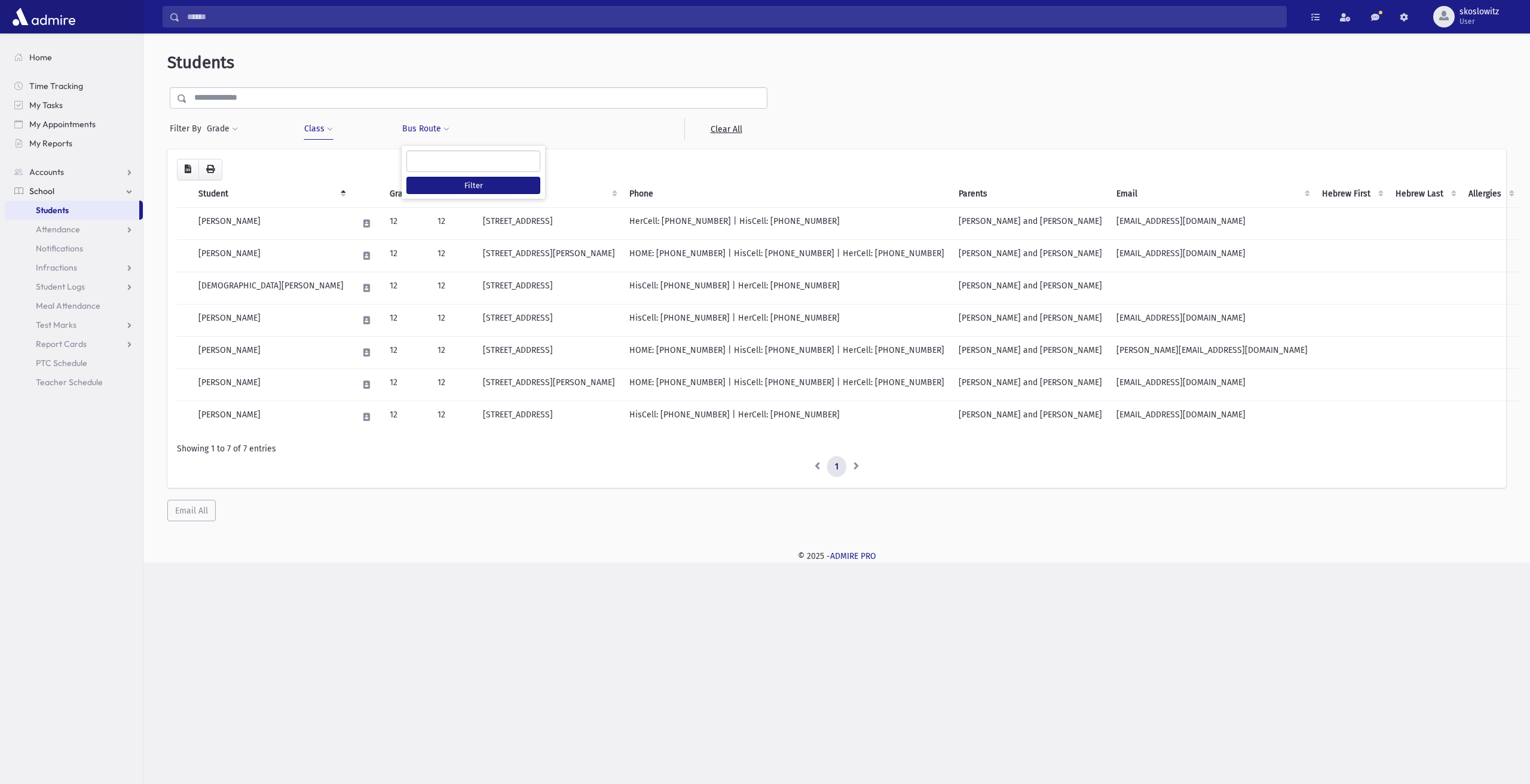
click at [341, 130] on div "**********" at bounding box center [346, 129] width 86 height 22
click at [325, 133] on button "Class" at bounding box center [318, 129] width 30 height 22
click at [334, 161] on span "×" at bounding box center [331, 162] width 10 height 10
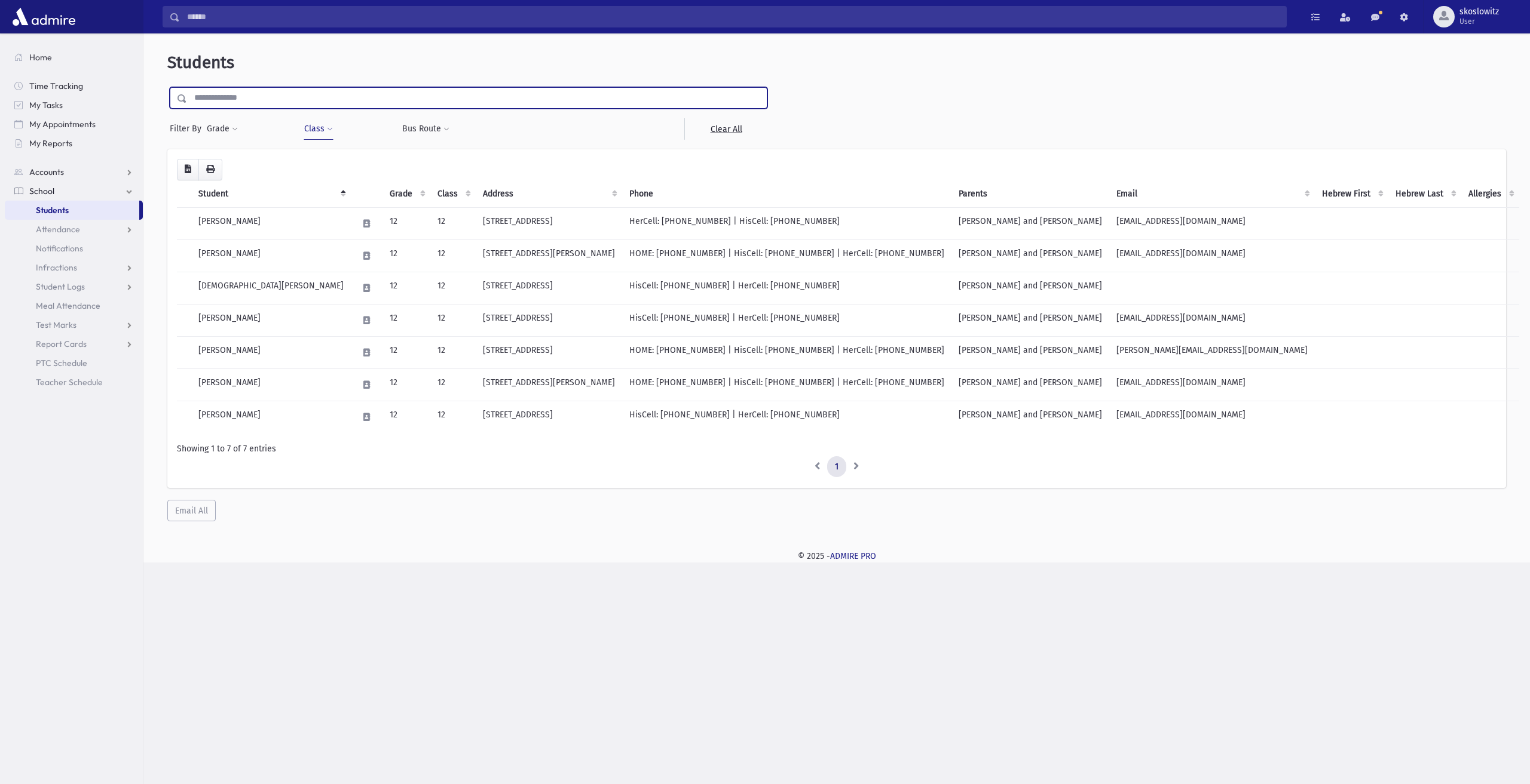
click at [306, 100] on input "text" at bounding box center [477, 98] width 579 height 22
type input "*******"
click at [167, 87] on input "submit" at bounding box center [184, 95] width 34 height 16
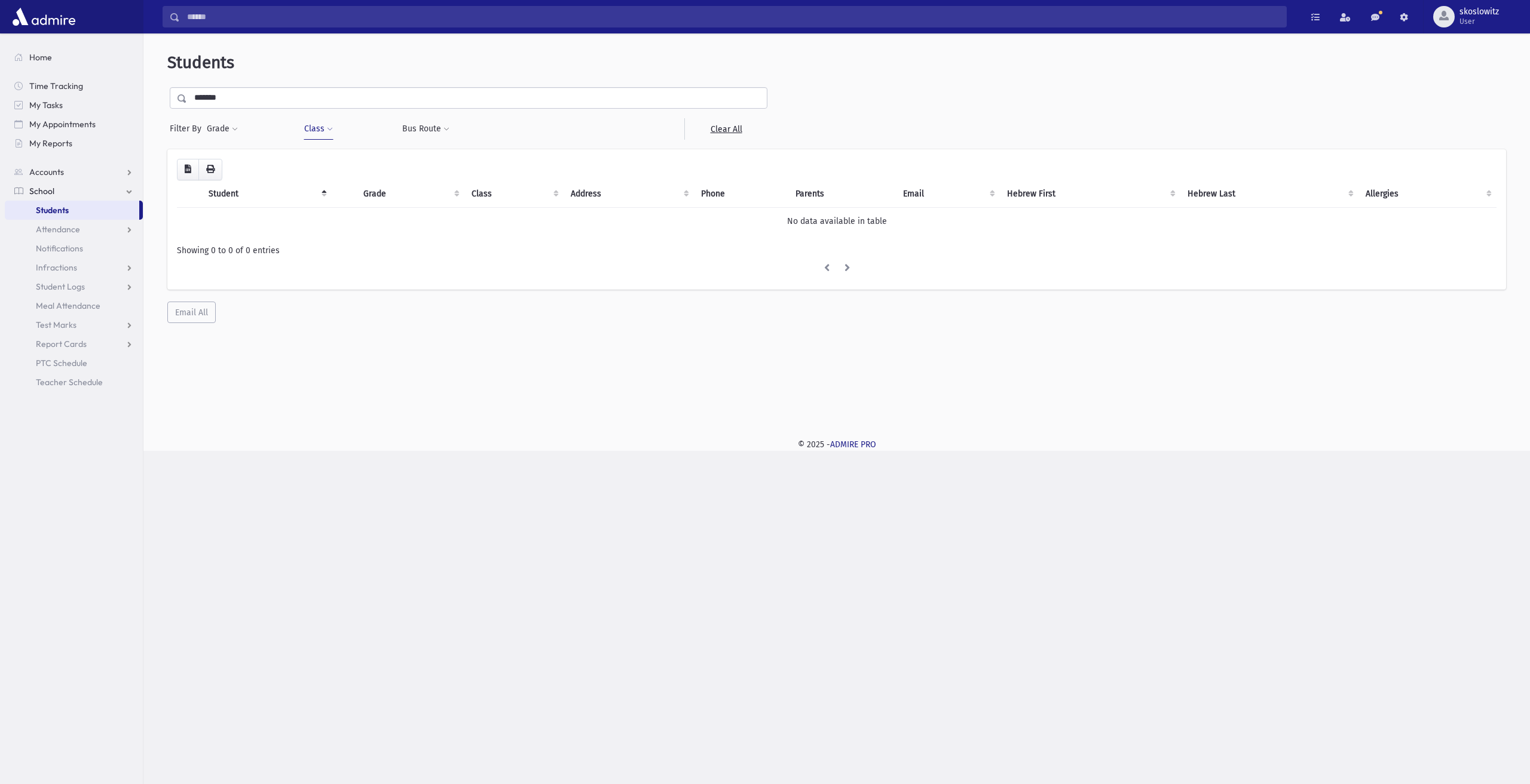
click at [327, 126] on span at bounding box center [329, 130] width 6 height 7
click at [330, 157] on span "×" at bounding box center [331, 162] width 10 height 10
click at [330, 157] on div "Loading... Student Grade Class Address Phone Parents Email Hebrew First Hebrew …" at bounding box center [836, 220] width 1339 height 141
click at [327, 134] on button "Class" at bounding box center [318, 129] width 30 height 22
click at [96, 210] on link "Students" at bounding box center [72, 210] width 134 height 19
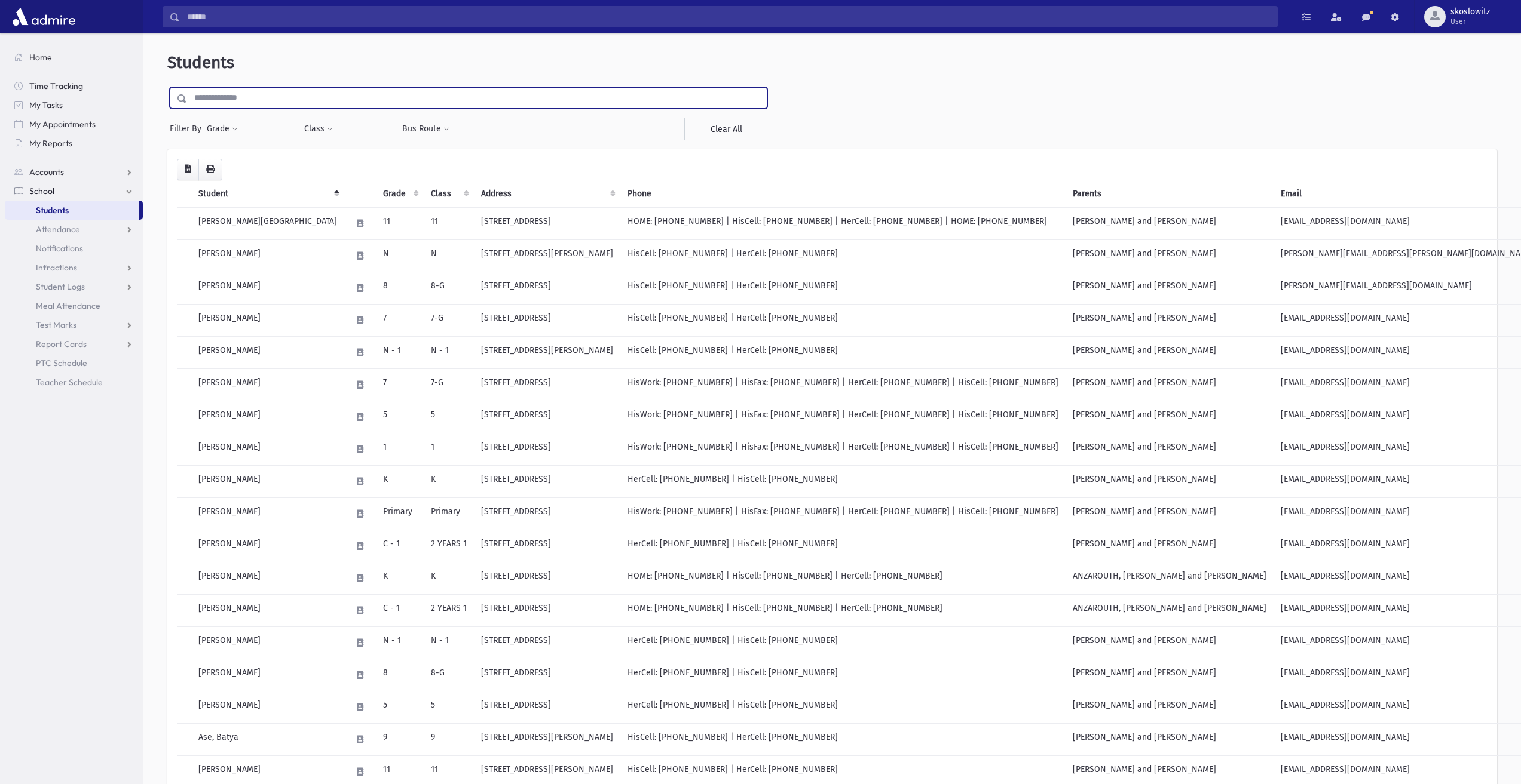
click at [214, 98] on input "text" at bounding box center [477, 98] width 579 height 22
type input "*******"
click at [167, 87] on input "submit" at bounding box center [184, 95] width 34 height 16
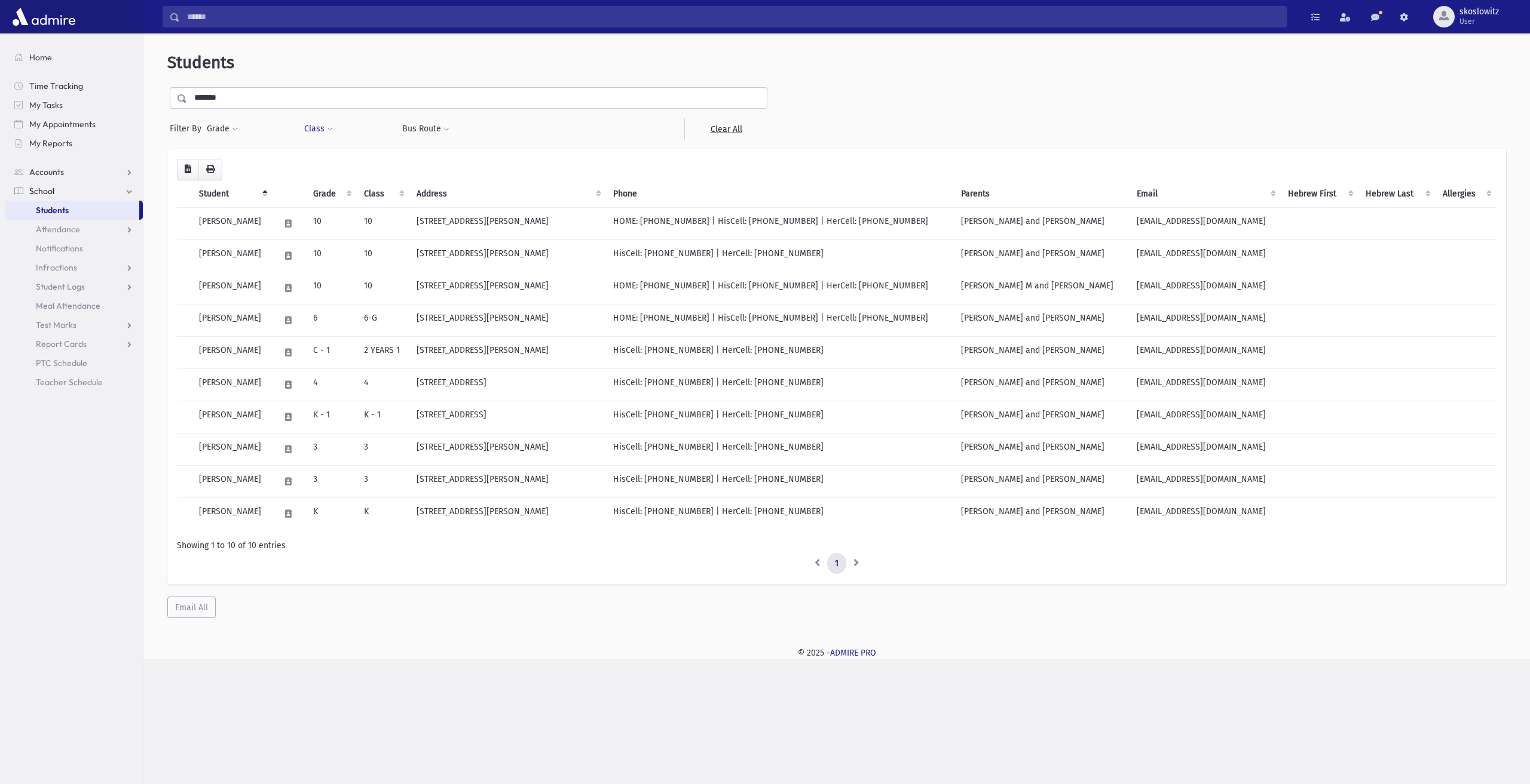
click at [310, 128] on button "Class" at bounding box center [318, 129] width 30 height 22
click at [80, 216] on link "Students" at bounding box center [72, 210] width 134 height 19
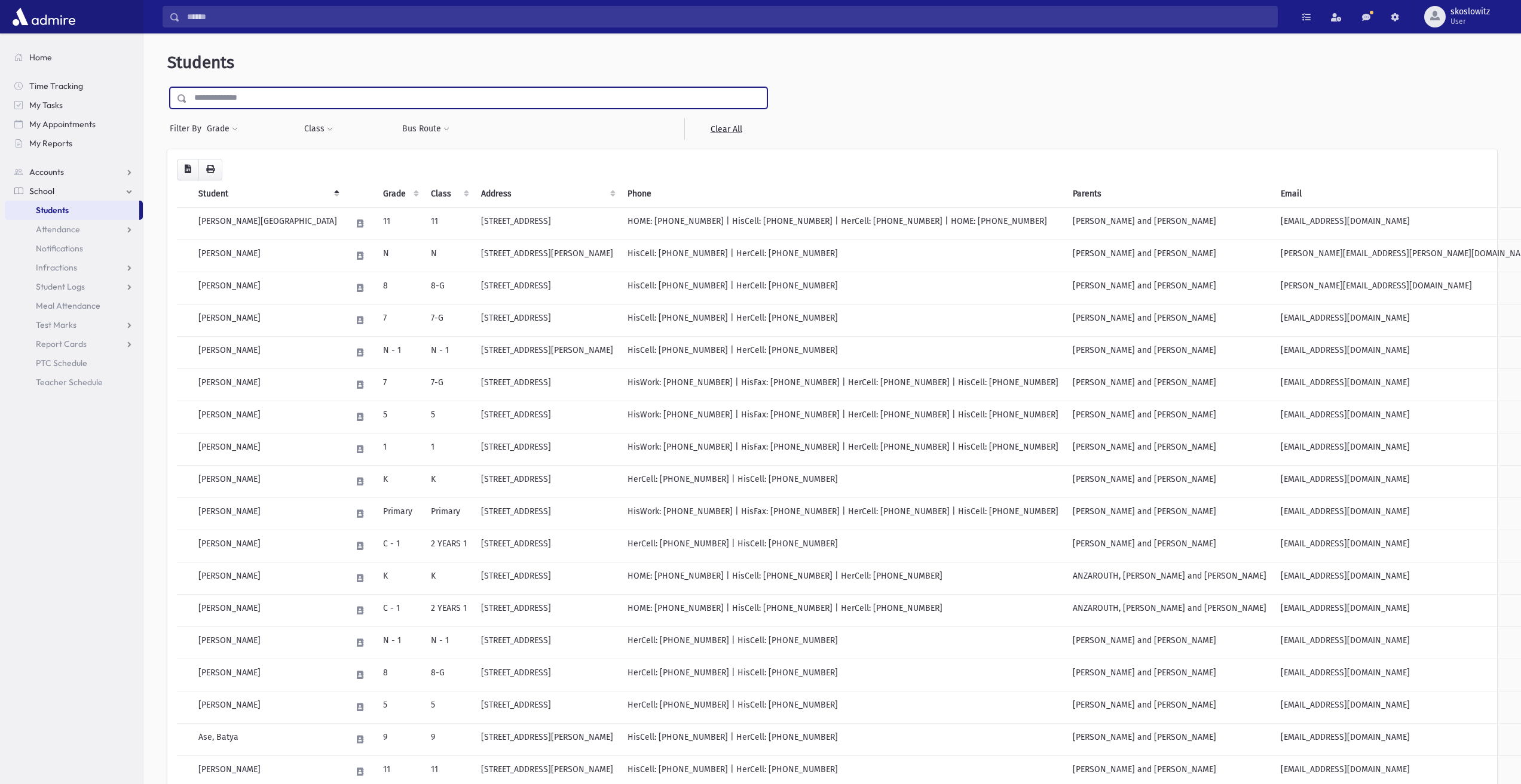
click at [213, 102] on input "text" at bounding box center [477, 98] width 579 height 22
click at [167, 87] on input "submit" at bounding box center [184, 95] width 34 height 16
type input "******"
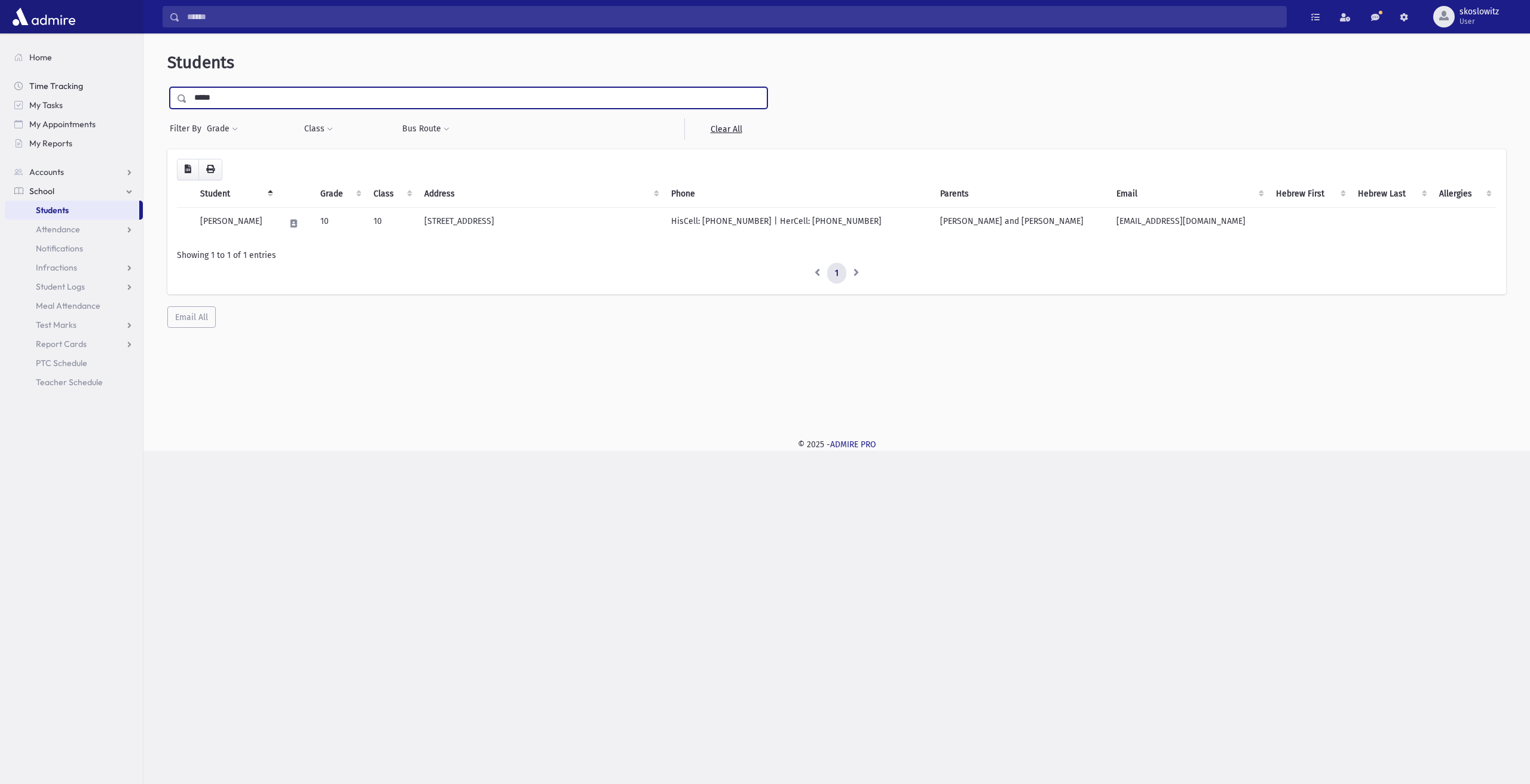
drag, startPoint x: 283, startPoint y: 94, endPoint x: 124, endPoint y: 94, distance: 159.0
click at [124, 94] on div "Search Results All Accounts" at bounding box center [765, 392] width 1530 height 784
type input "******"
click at [167, 87] on input "submit" at bounding box center [184, 95] width 34 height 16
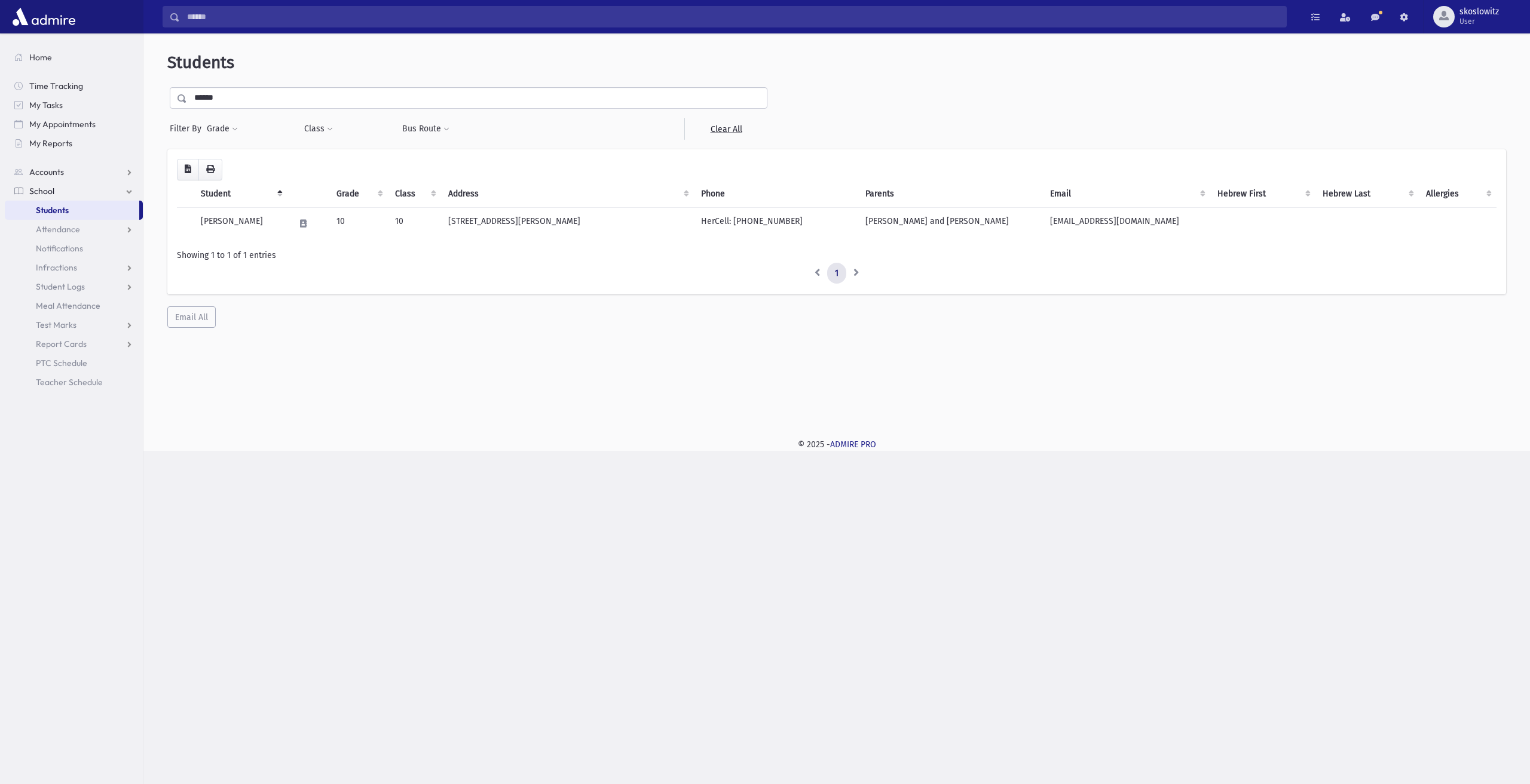
click at [56, 210] on span "Students" at bounding box center [52, 210] width 33 height 10
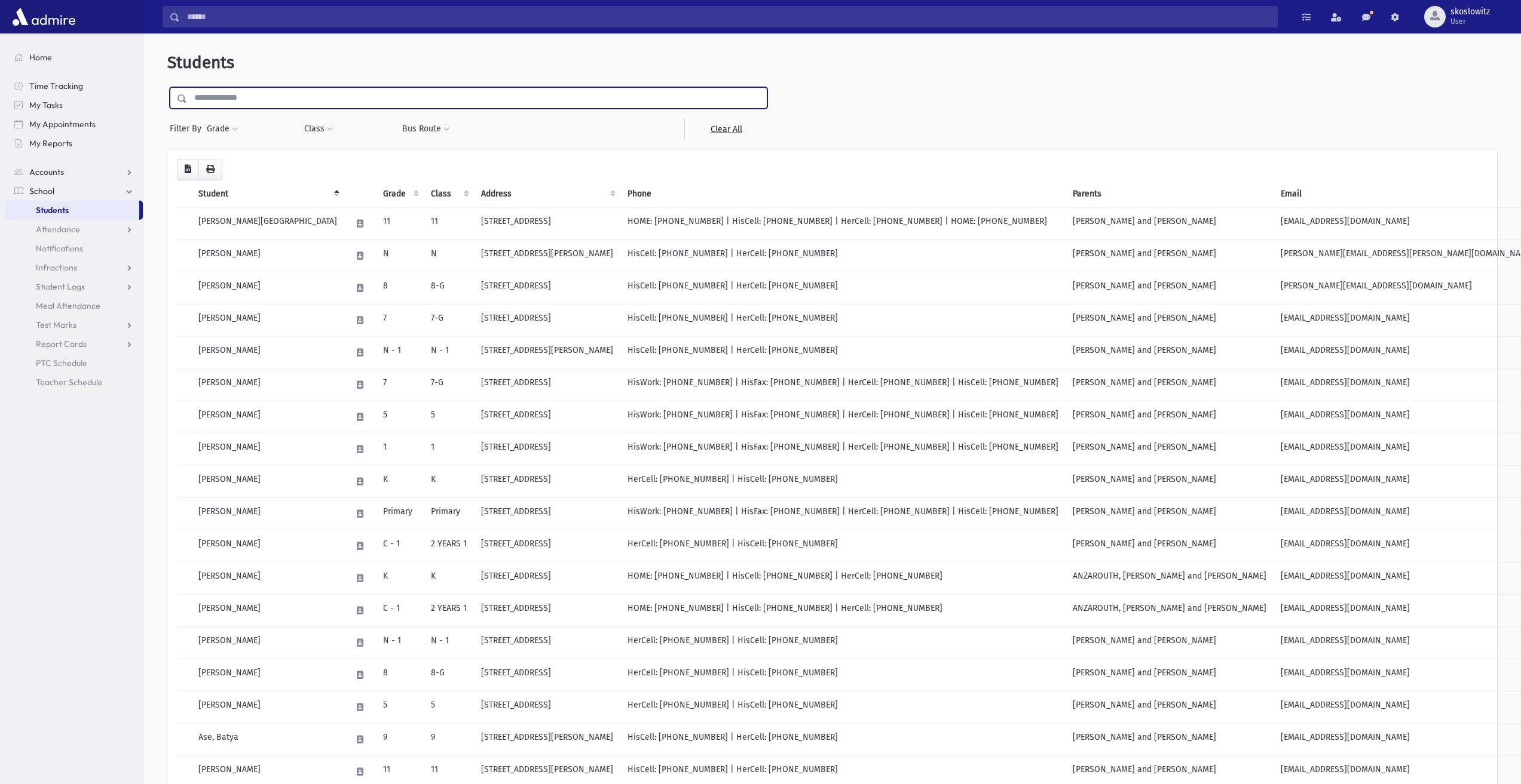
click at [244, 98] on input "text" at bounding box center [477, 98] width 579 height 22
type input "******"
click at [167, 87] on input "submit" at bounding box center [184, 95] width 34 height 16
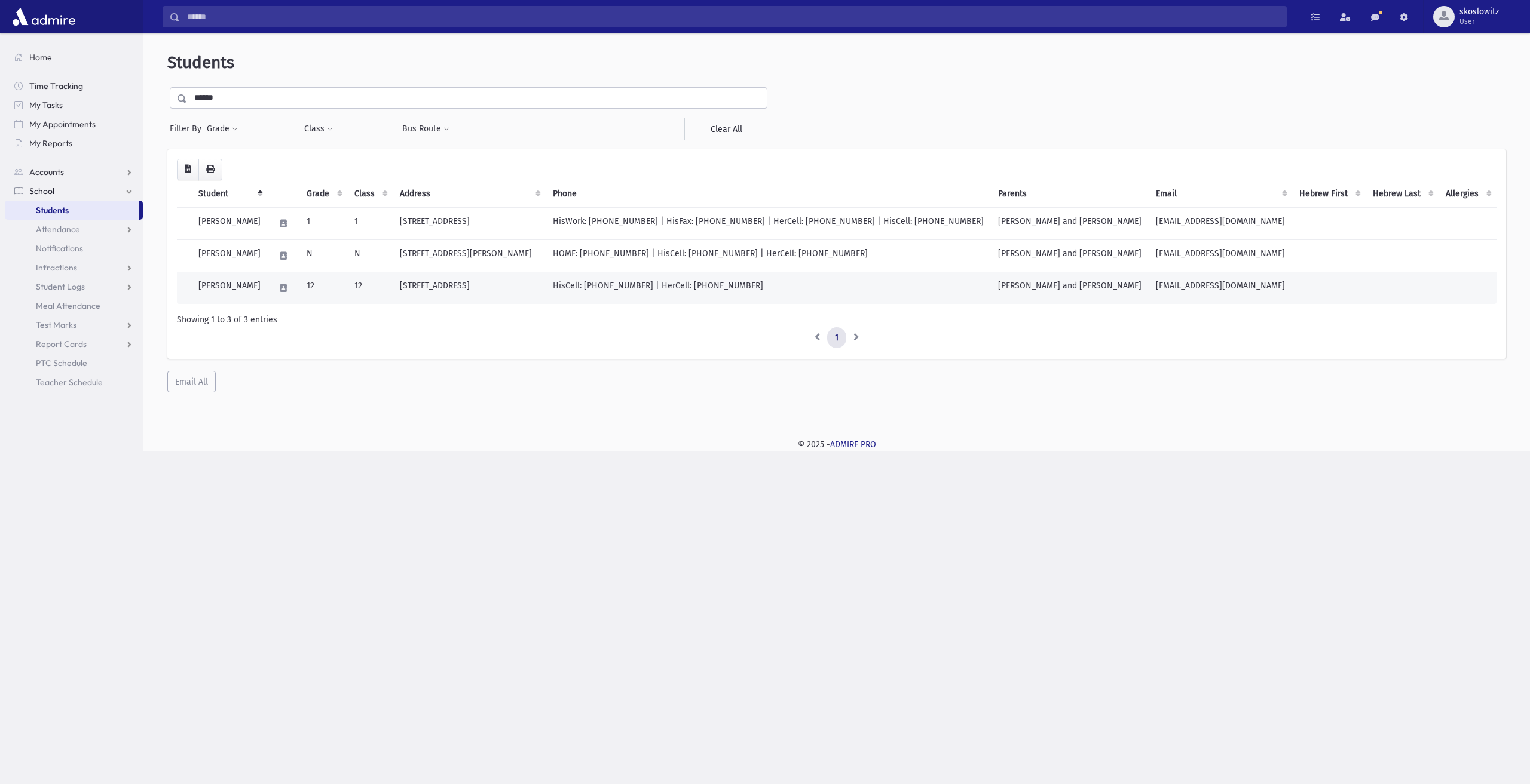
click at [268, 285] on td "[PERSON_NAME]" at bounding box center [230, 288] width 77 height 32
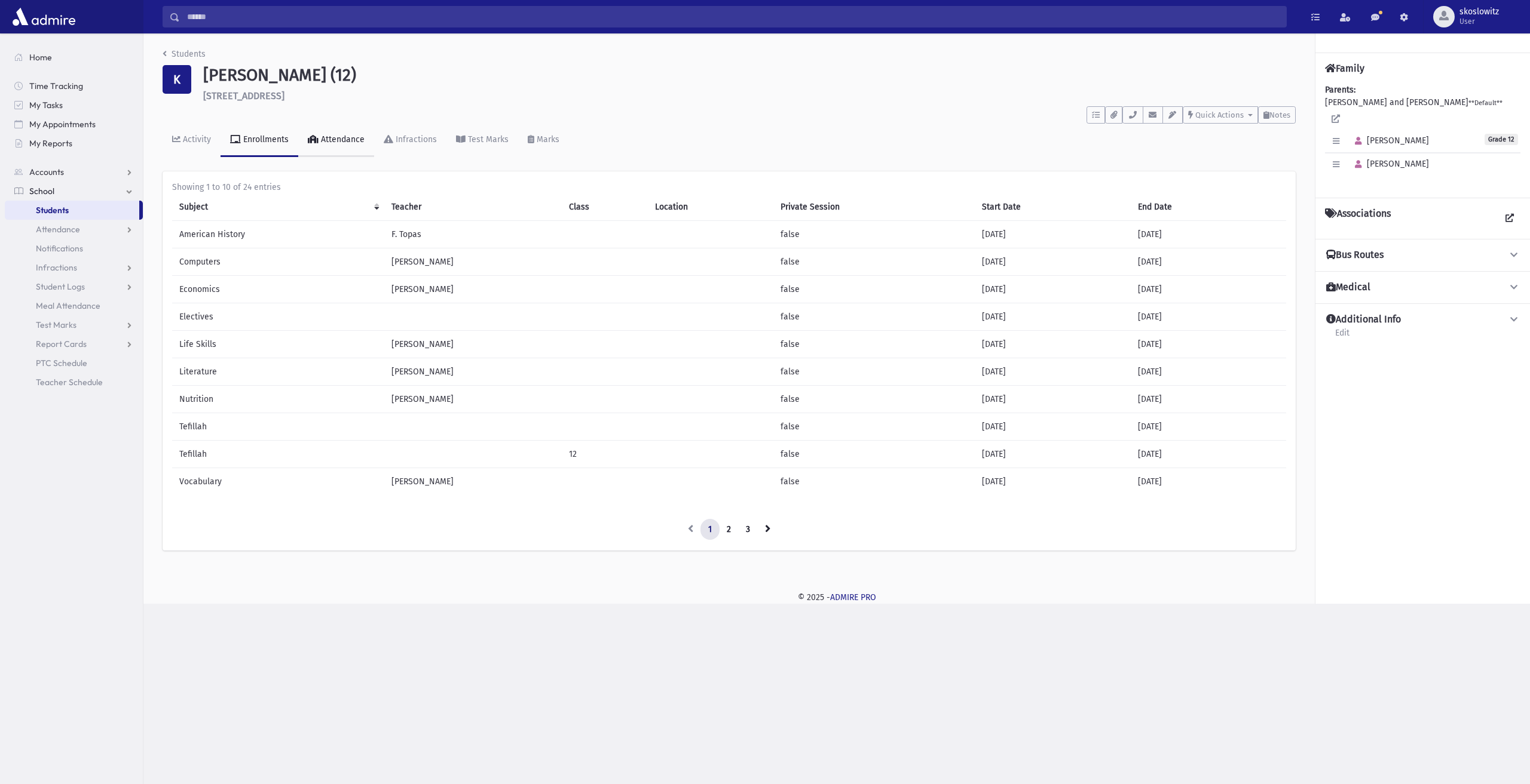
click at [350, 142] on div "Attendance" at bounding box center [342, 139] width 46 height 10
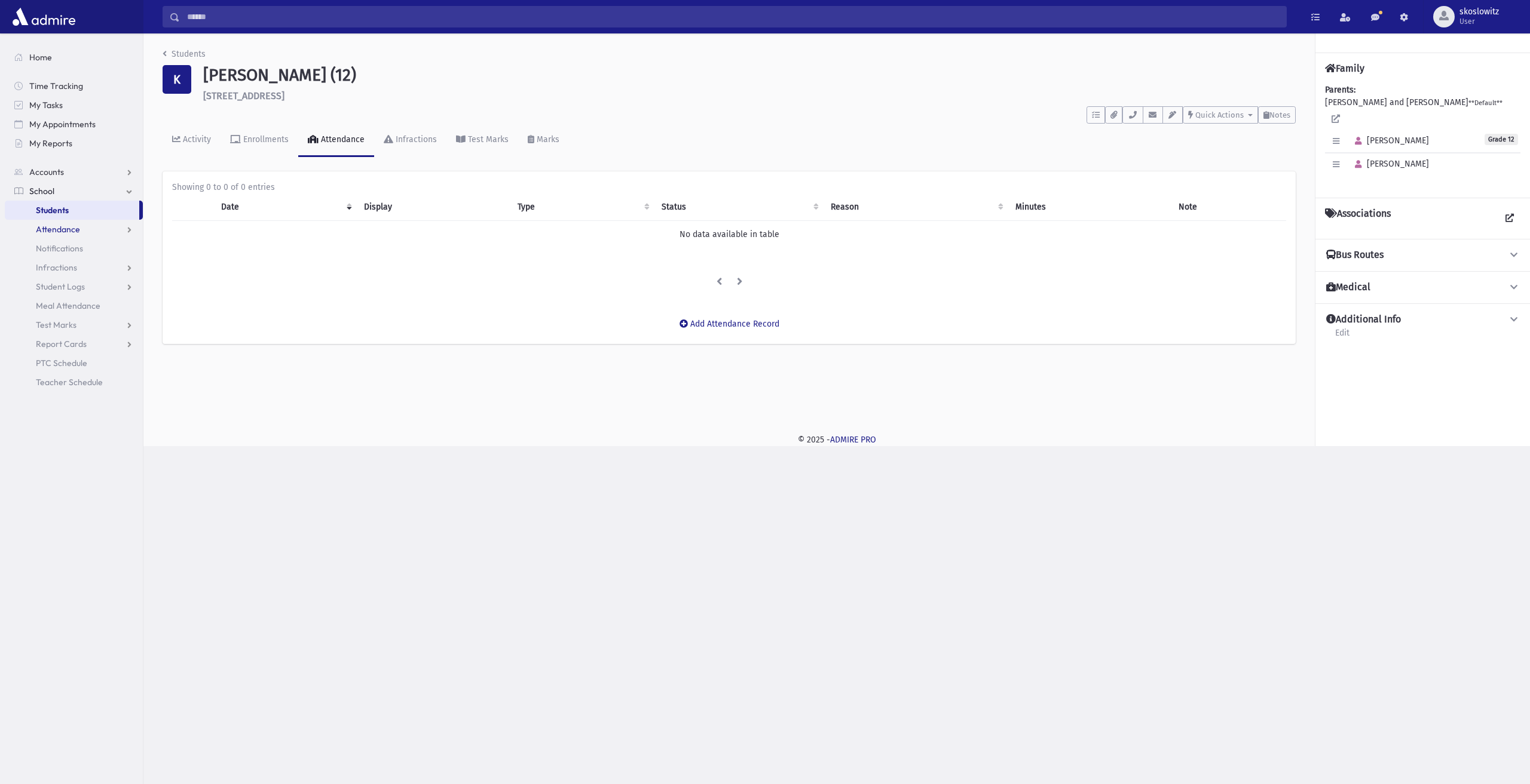
click at [62, 222] on link "Attendance" at bounding box center [74, 230] width 138 height 19
click at [60, 247] on span "Entry" at bounding box center [55, 248] width 20 height 10
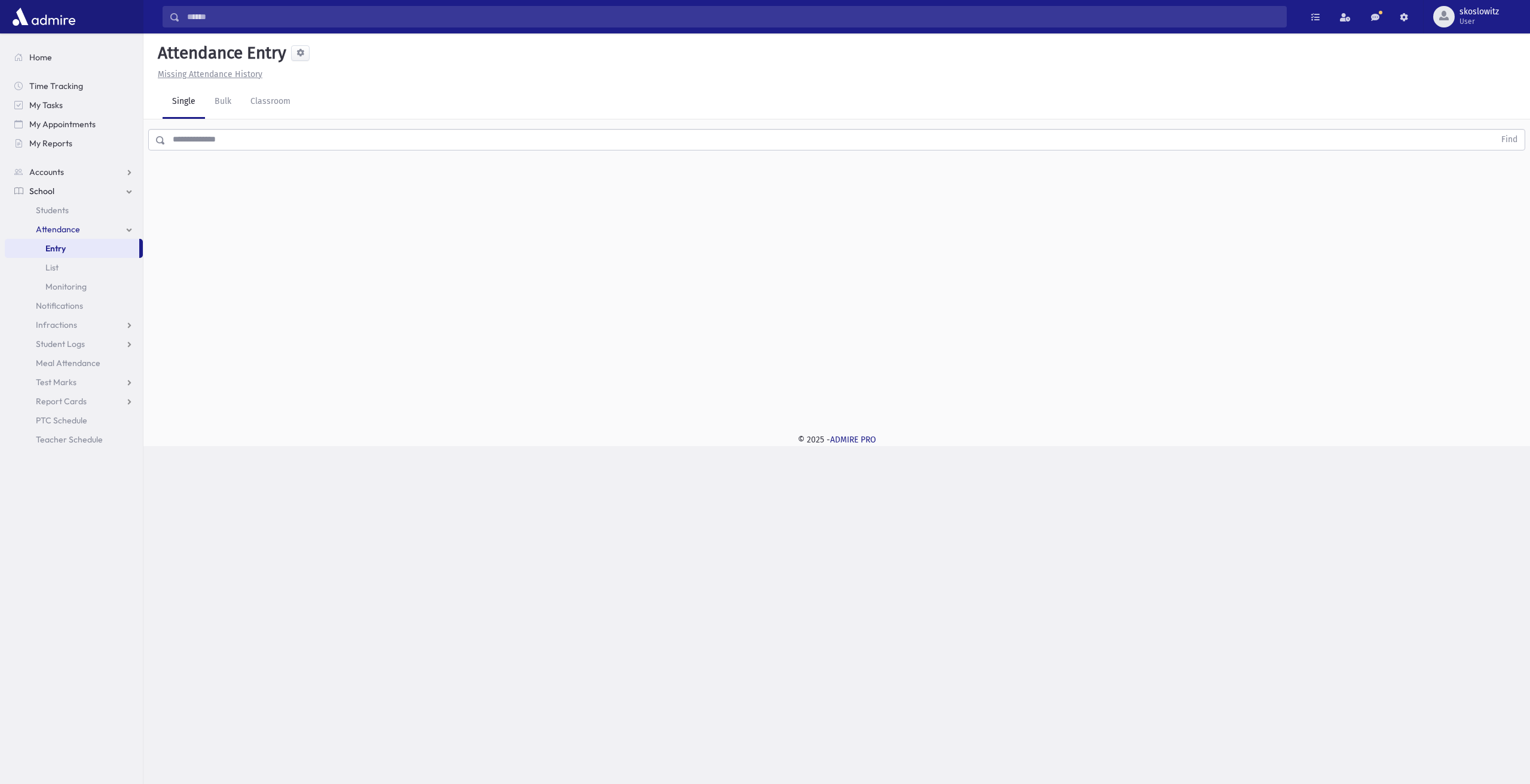
click at [214, 143] on input "text" at bounding box center [830, 139] width 1329 height 22
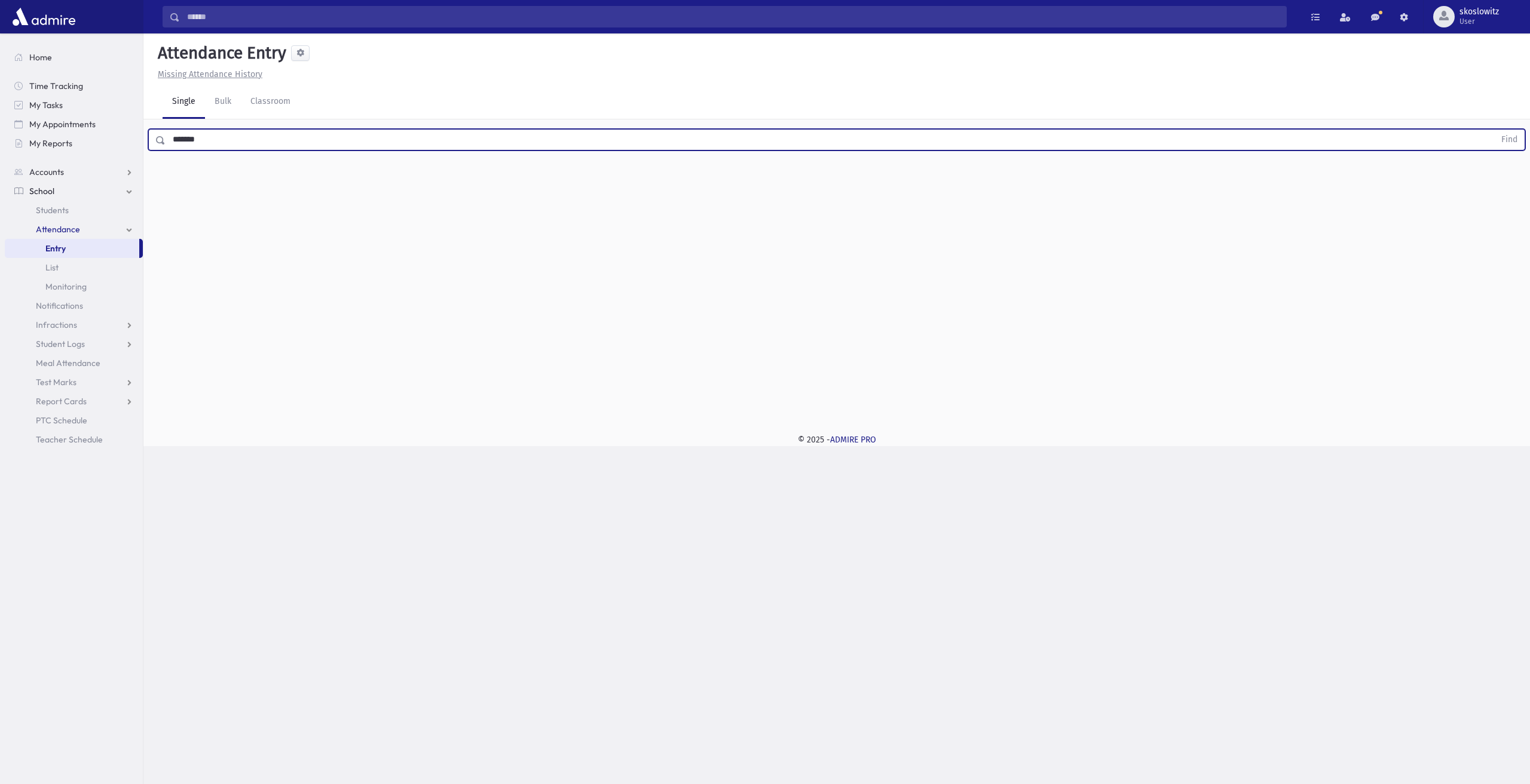
type input "******"
click at [1494, 130] on button "Find" at bounding box center [1509, 139] width 30 height 20
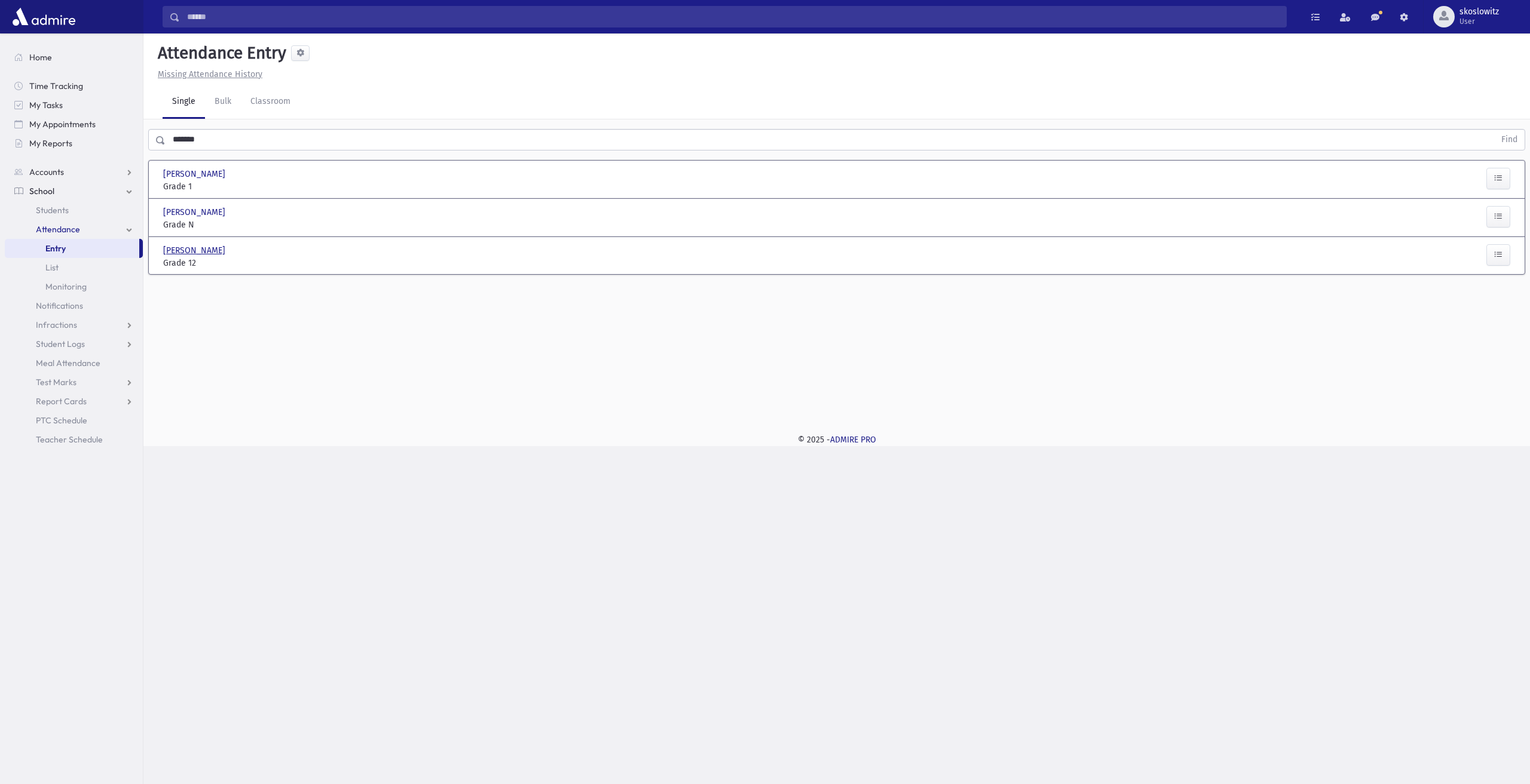
click at [193, 251] on span "[PERSON_NAME]" at bounding box center [195, 250] width 65 height 13
click at [51, 187] on span "School" at bounding box center [42, 190] width 25 height 10
